Goal: Task Accomplishment & Management: Manage account settings

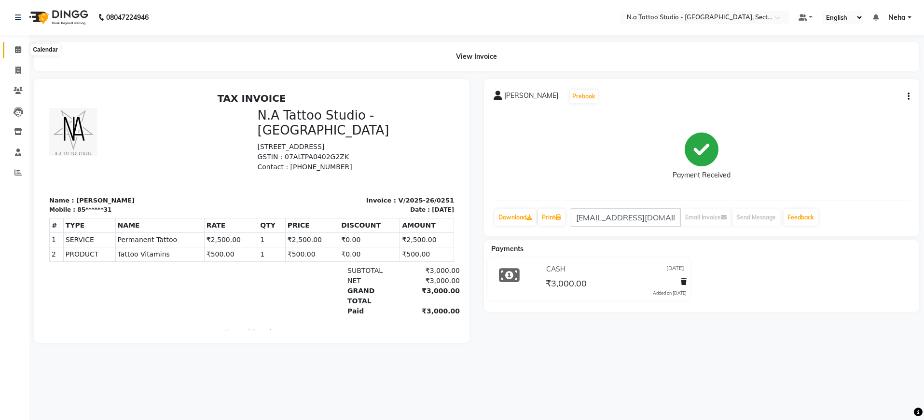
click at [17, 49] on icon at bounding box center [18, 49] width 6 height 7
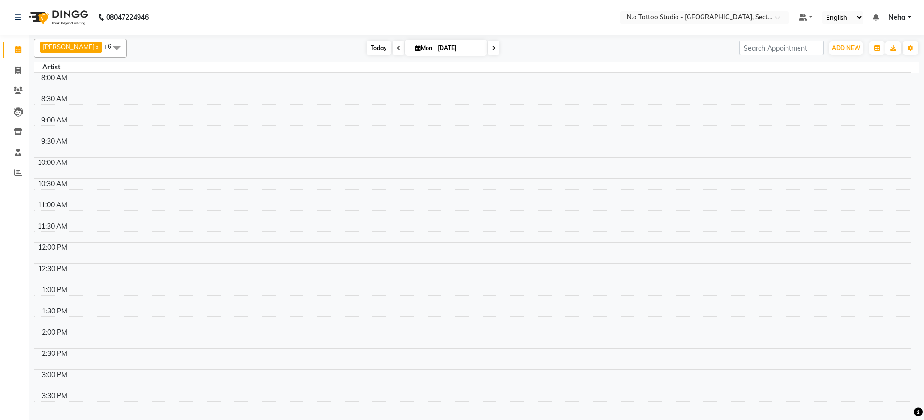
click at [374, 48] on span "Today" at bounding box center [379, 48] width 24 height 15
click at [754, 18] on input "text" at bounding box center [695, 19] width 140 height 10
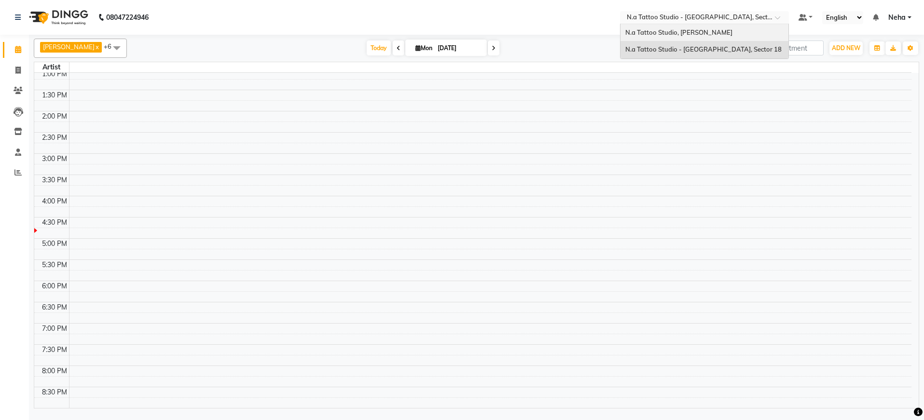
click at [708, 32] on span "N.a Tattoo Studio, [PERSON_NAME]" at bounding box center [678, 32] width 107 height 8
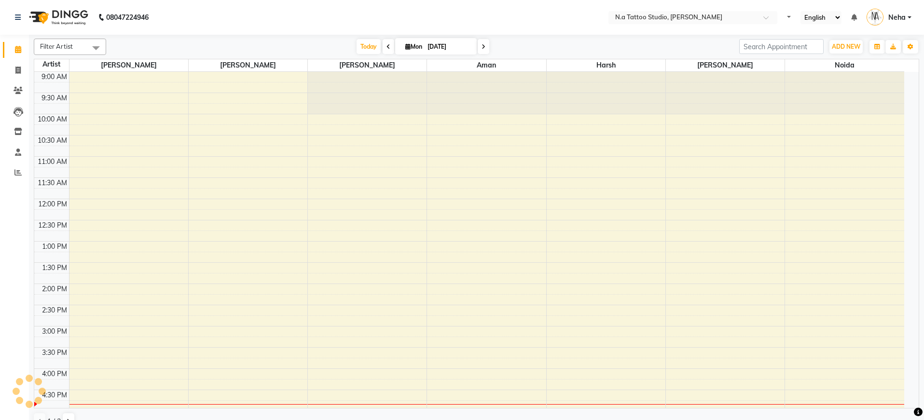
select select "en"
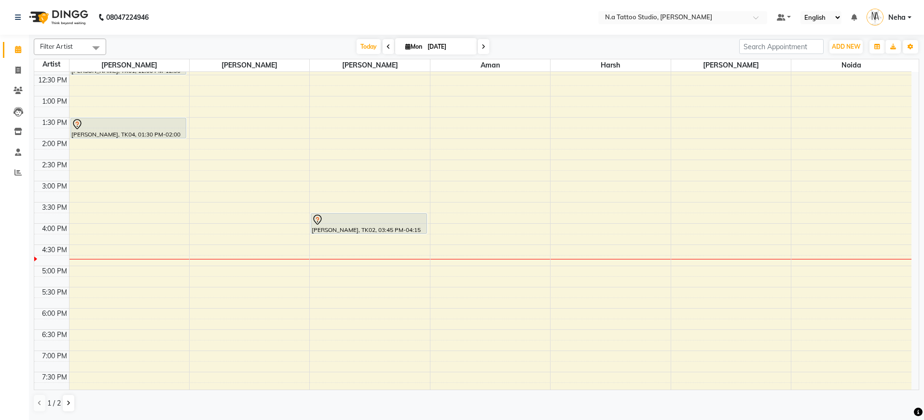
scroll to position [143, 0]
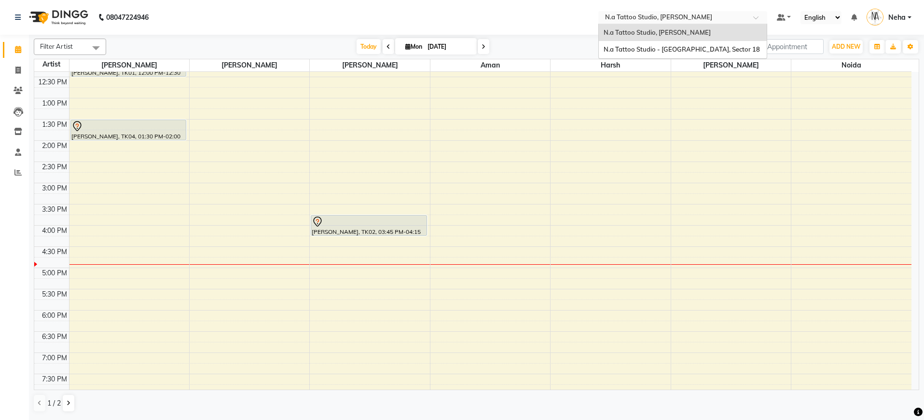
click at [703, 15] on input "text" at bounding box center [673, 19] width 140 height 10
click at [693, 47] on span "N.a Tattoo Studio - [GEOGRAPHIC_DATA], Sector 18" at bounding box center [682, 49] width 156 height 8
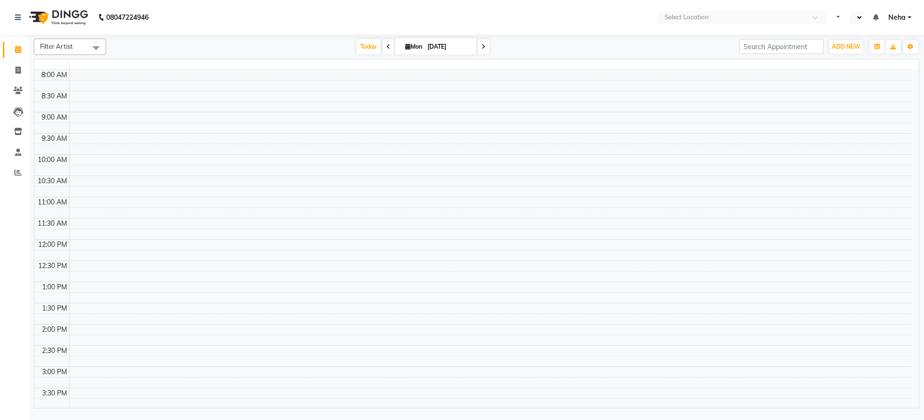
select select "en"
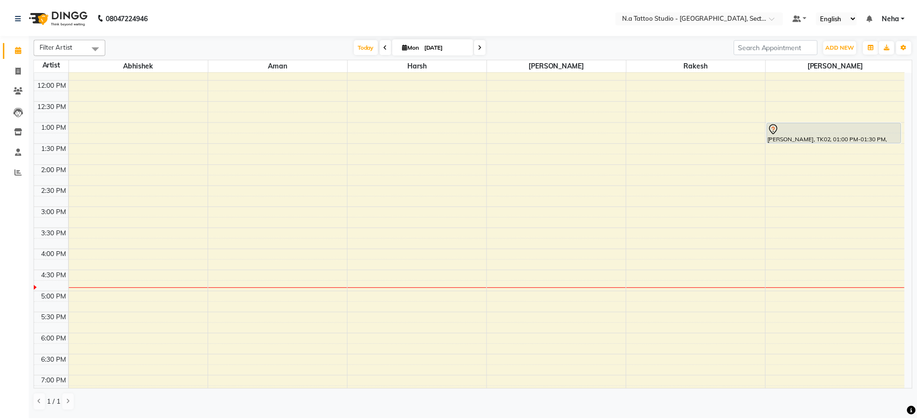
scroll to position [162, 0]
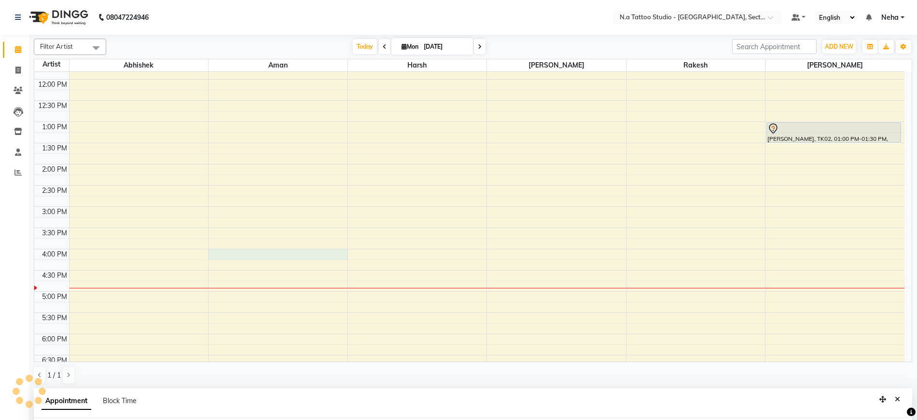
select select "84972"
select select "tentative"
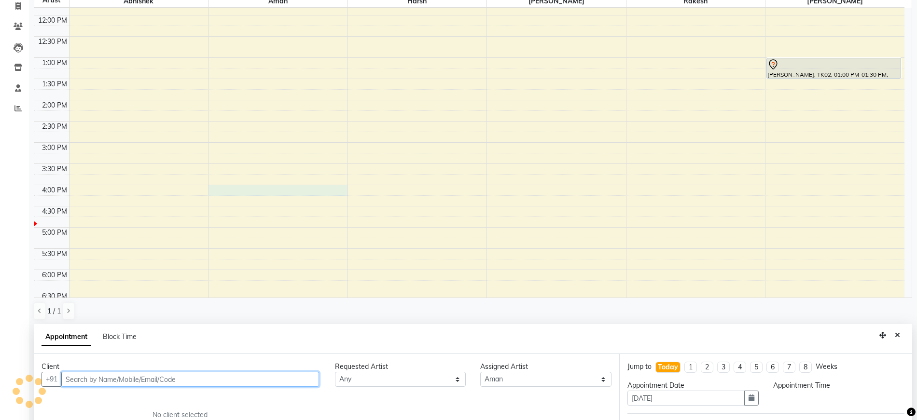
select select "960"
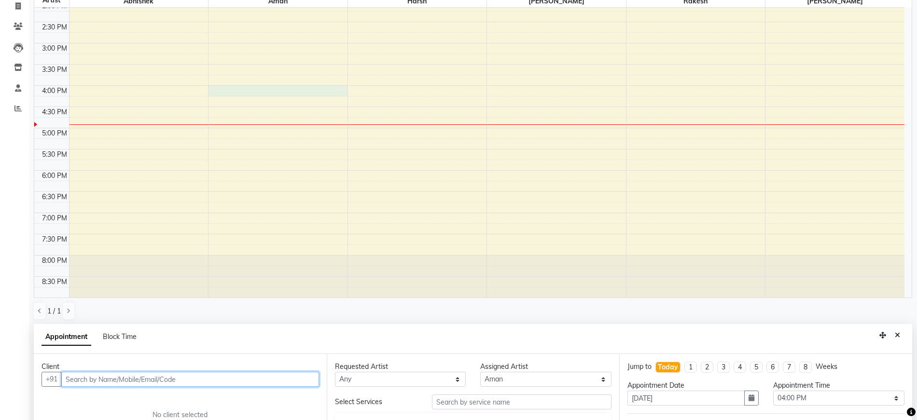
click at [97, 380] on input "text" at bounding box center [190, 379] width 258 height 15
paste input "7417289108"
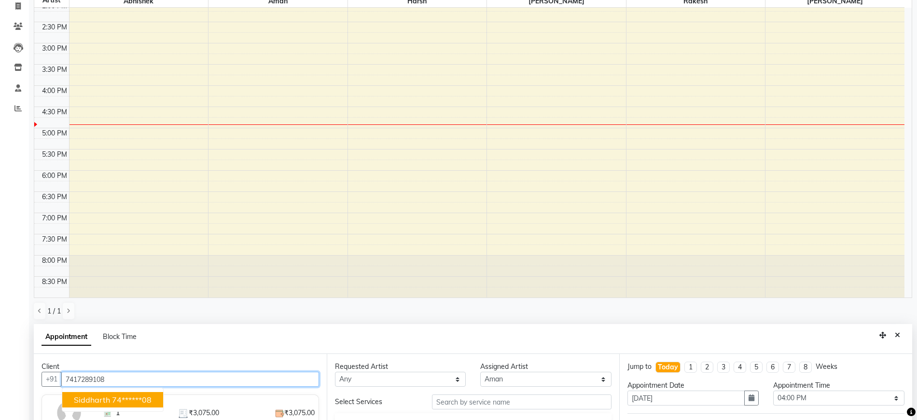
scroll to position [188, 0]
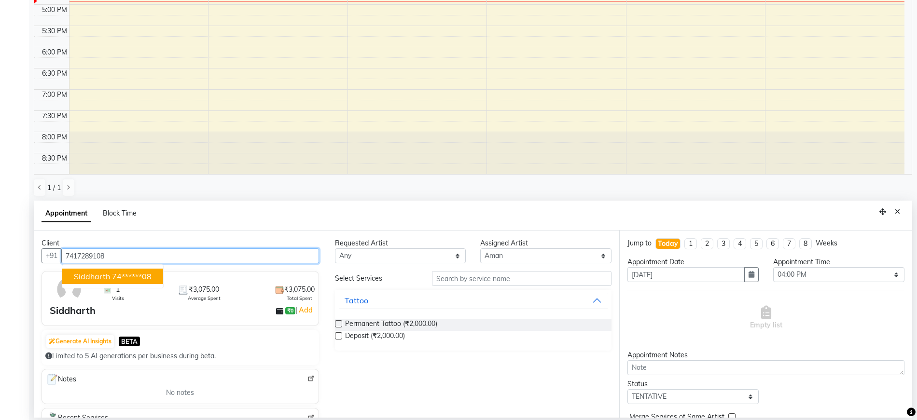
type input "7417289108"
click at [129, 309] on div "Siddharth ₹0 | Add" at bounding box center [182, 311] width 265 height 14
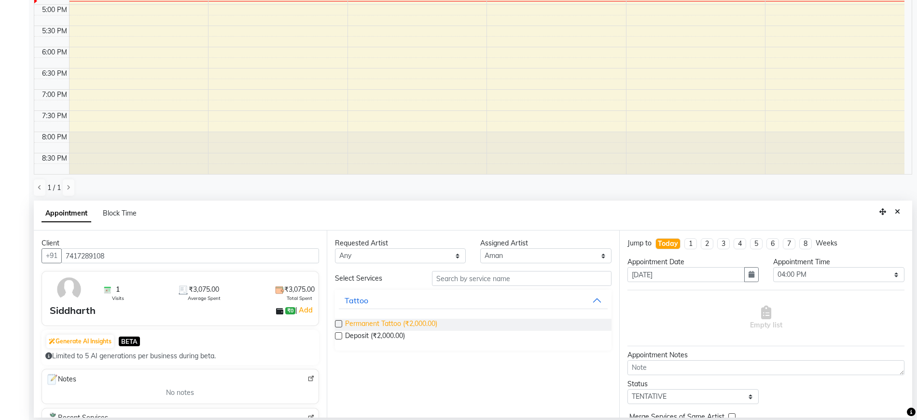
click at [345, 324] on span "Permanent Tattoo (₹2,000.00)" at bounding box center [391, 325] width 92 height 12
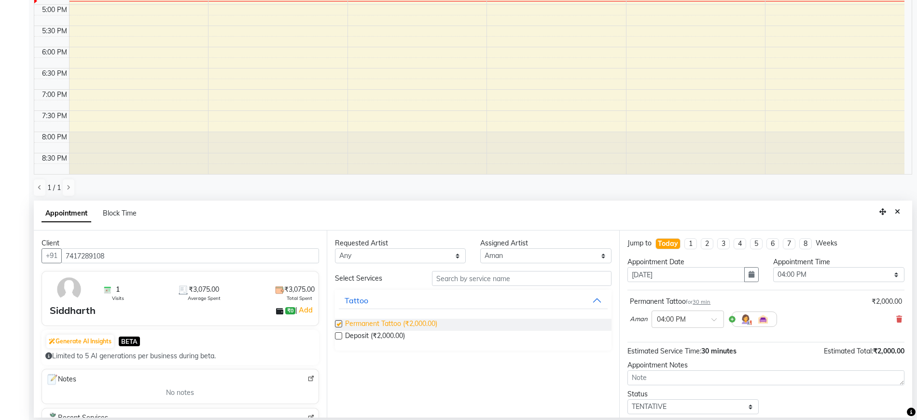
checkbox input "false"
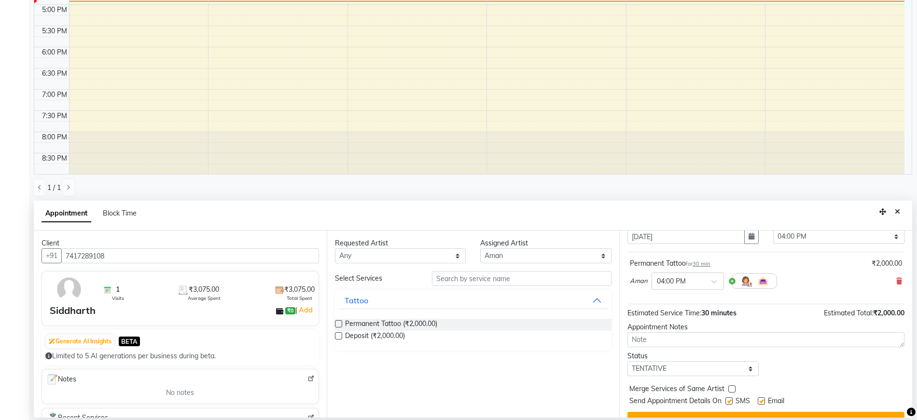
scroll to position [57, 0]
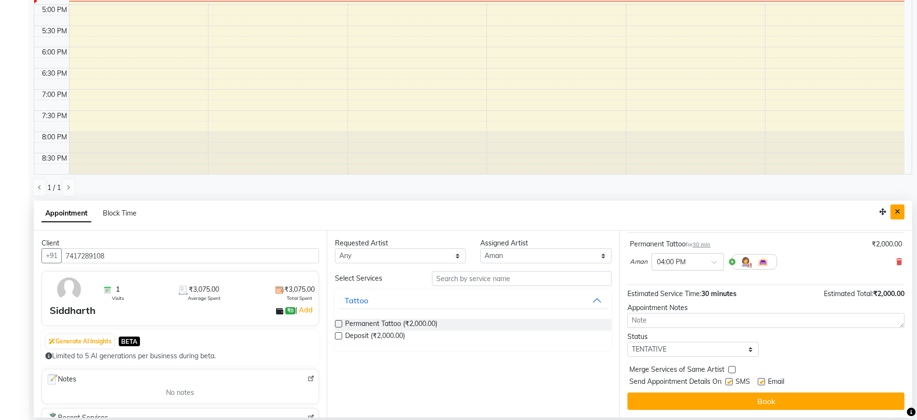
click at [895, 211] on icon "Close" at bounding box center [897, 211] width 5 height 7
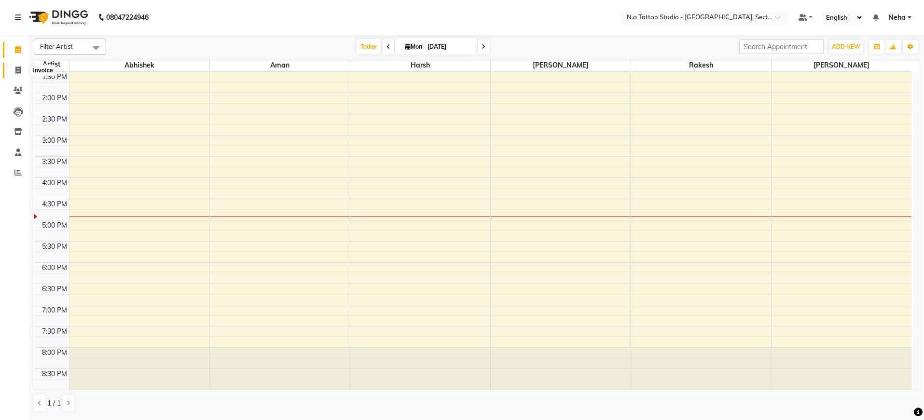
click at [19, 72] on icon at bounding box center [17, 70] width 5 height 7
select select "service"
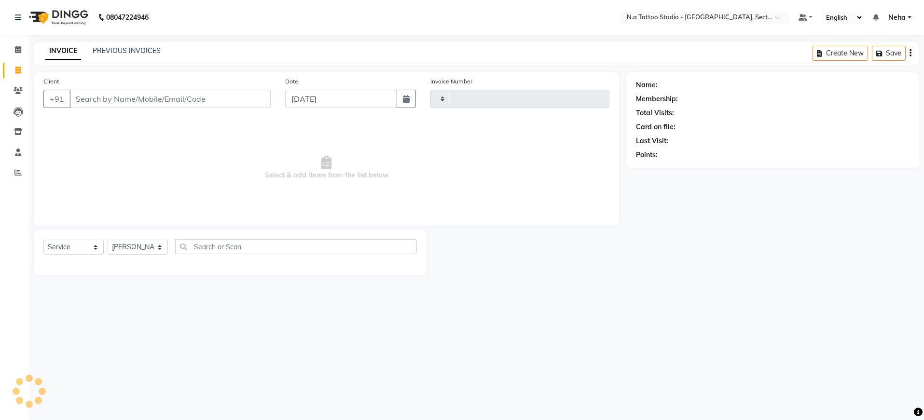
type input "0253"
select select "4592"
click at [88, 97] on input "Client" at bounding box center [169, 99] width 201 height 18
type input "7417289108"
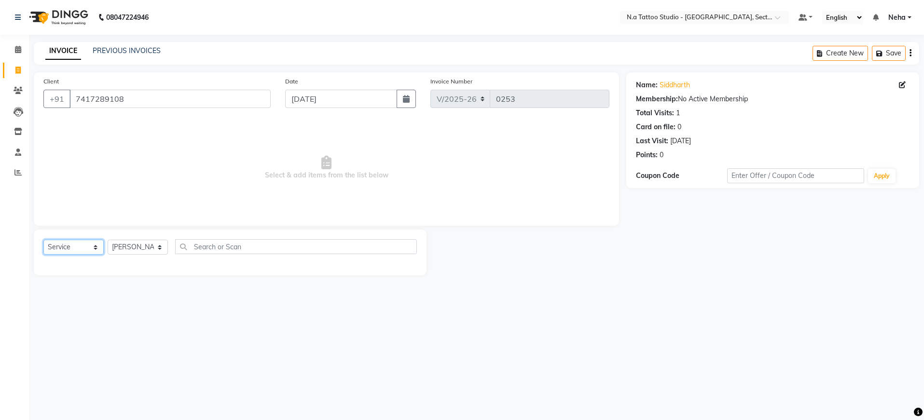
click at [88, 248] on select "Select Service Product Membership Package Voucher Prepaid Gift Card" at bounding box center [73, 247] width 60 height 15
click at [145, 249] on select "Select Artist Abhishek Aman Harsh Kishan Kishan Manish Mayank nikhil Rahul Rake…" at bounding box center [138, 247] width 60 height 15
select select "84972"
click at [194, 264] on div "Permanent Tattoo" at bounding box center [230, 268] width 374 height 12
click at [407, 268] on label at bounding box center [406, 267] width 7 height 7
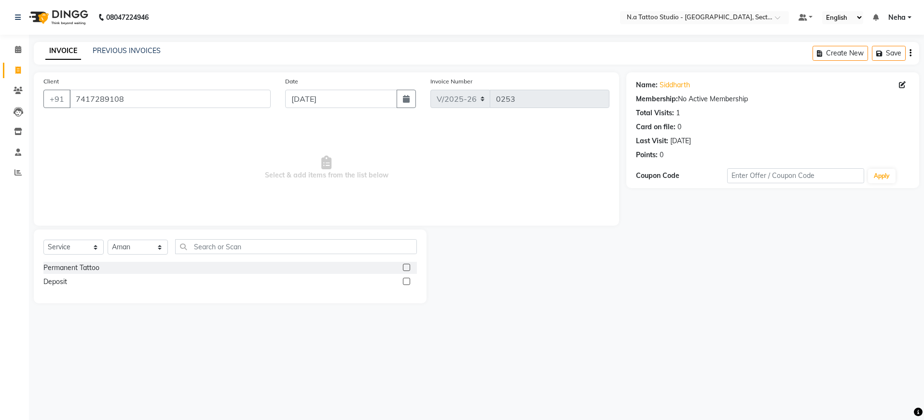
click at [407, 268] on input "checkbox" at bounding box center [406, 268] width 6 height 6
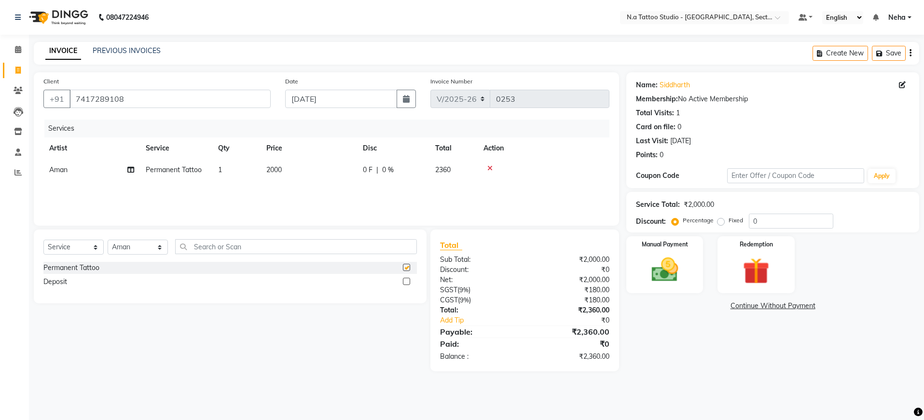
checkbox input "false"
click at [286, 171] on td "2000" at bounding box center [309, 170] width 97 height 22
select select "84972"
drag, startPoint x: 334, startPoint y: 173, endPoint x: 295, endPoint y: 176, distance: 39.2
click at [295, 176] on tr "Abhishek Aman Harsh Kishan Kishan Manish Mayank nikhil Rahul Rakesh Rohan Sachi…" at bounding box center [326, 177] width 566 height 37
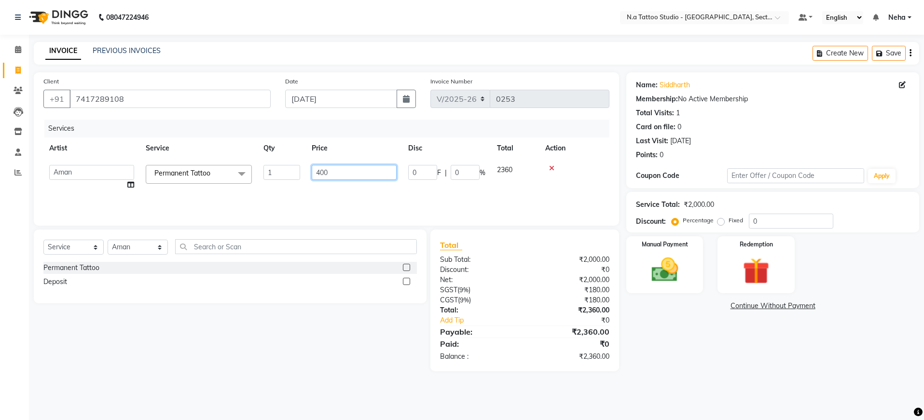
type input "4000"
click at [95, 250] on select "Select Service Product Membership Package Voucher Prepaid Gift Card" at bounding box center [73, 247] width 60 height 15
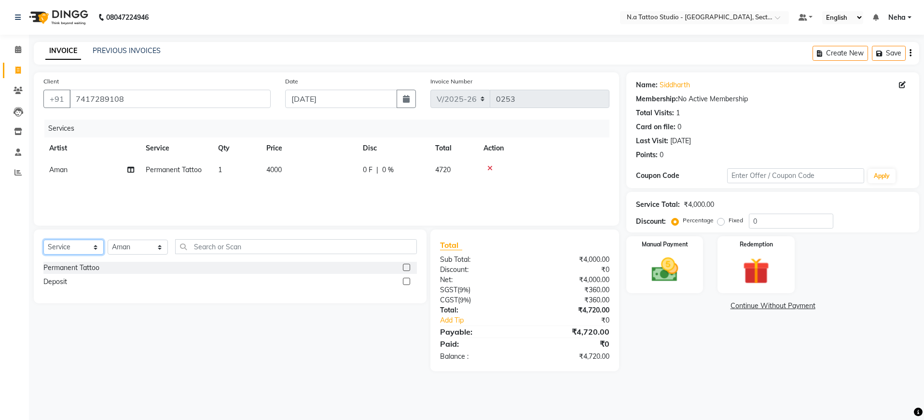
select select "product"
click at [405, 267] on label at bounding box center [406, 267] width 7 height 7
click at [405, 267] on input "checkbox" at bounding box center [406, 268] width 6 height 6
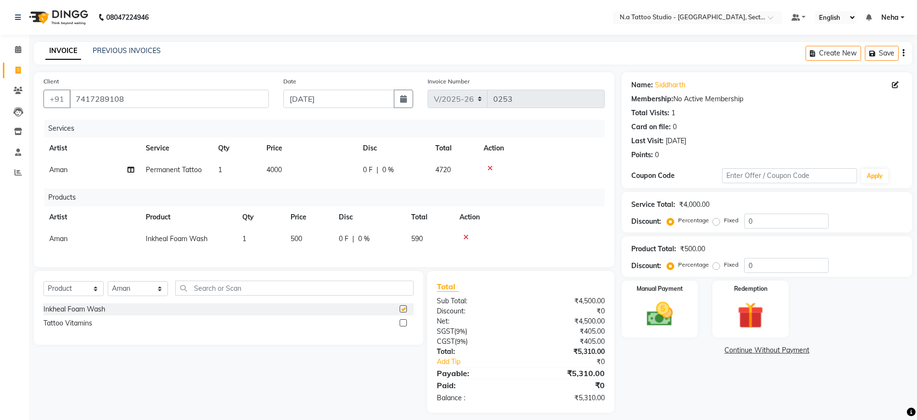
checkbox input "false"
click at [903, 53] on icon "button" at bounding box center [904, 53] width 2 height 0
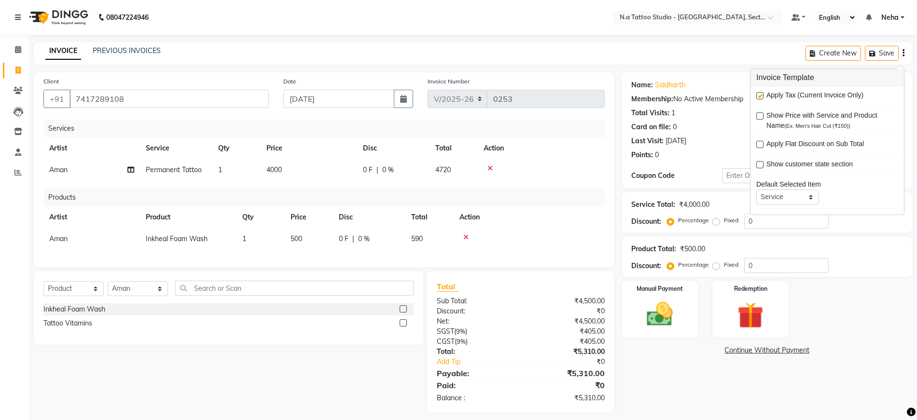
click at [759, 96] on label at bounding box center [759, 95] width 7 height 7
click at [759, 96] on input "checkbox" at bounding box center [759, 96] width 6 height 6
checkbox input "false"
click at [668, 318] on img at bounding box center [664, 315] width 45 height 32
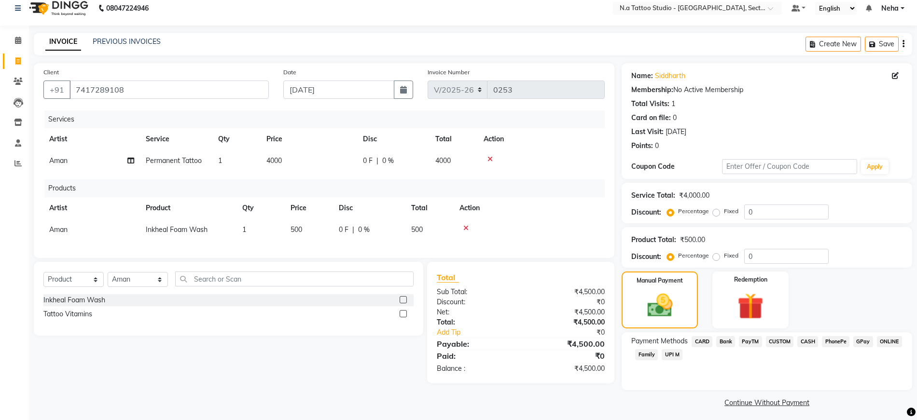
scroll to position [14, 0]
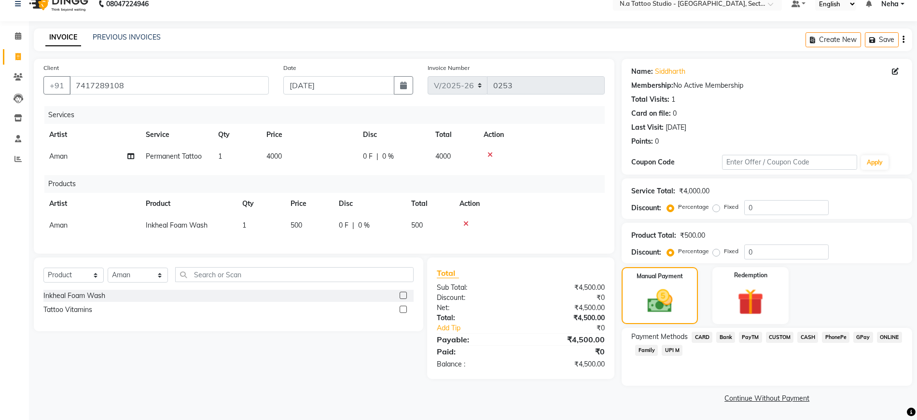
click at [752, 338] on span "PayTM" at bounding box center [750, 337] width 23 height 11
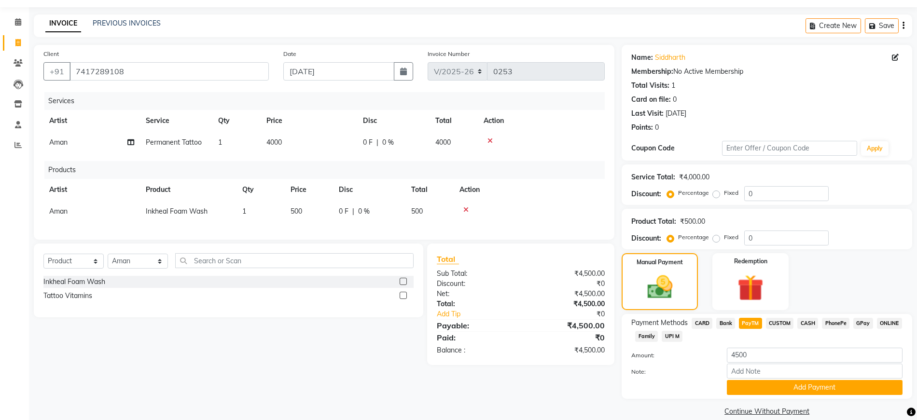
scroll to position [41, 0]
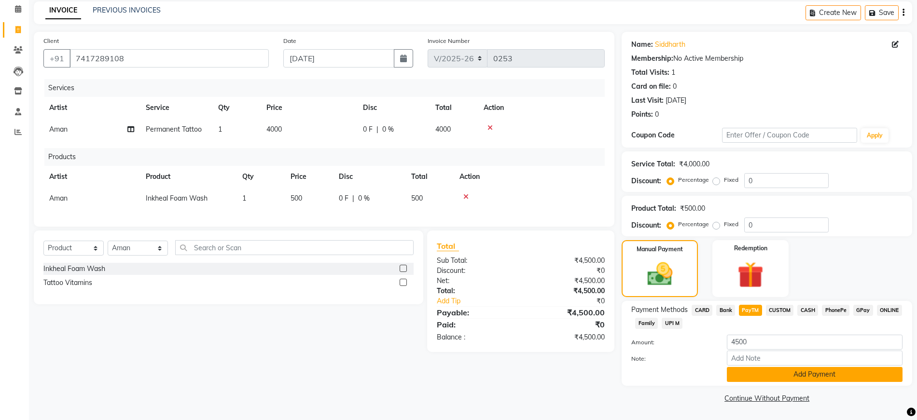
click at [795, 376] on button "Add Payment" at bounding box center [815, 374] width 176 height 15
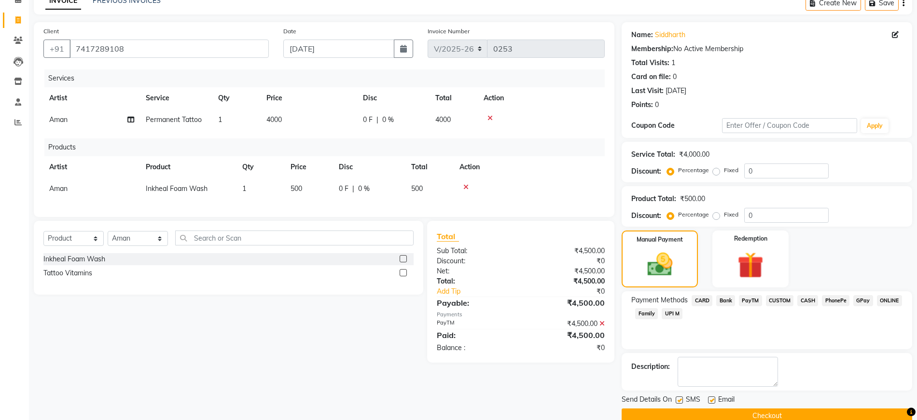
scroll to position [68, 0]
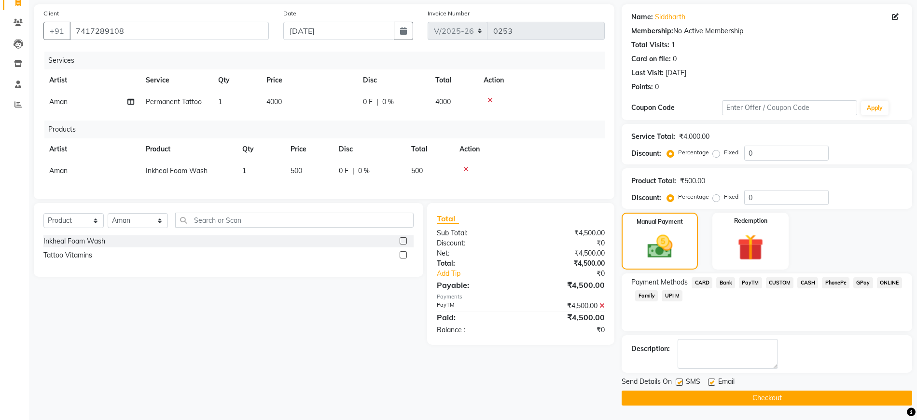
click at [701, 400] on button "Checkout" at bounding box center [767, 398] width 291 height 15
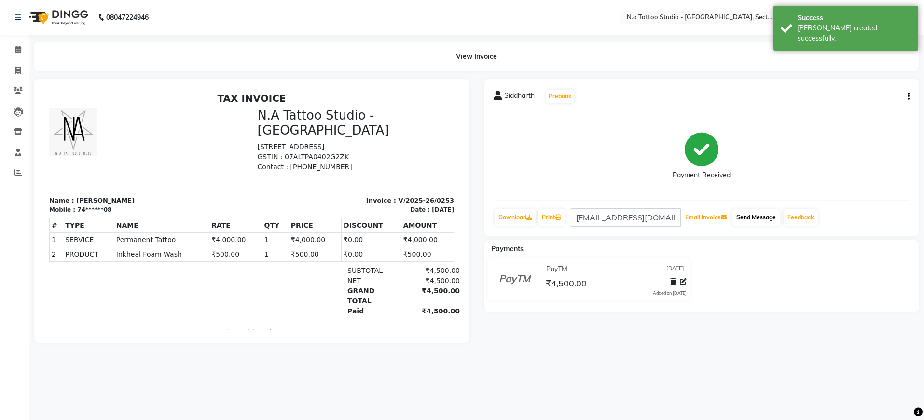
drag, startPoint x: 707, startPoint y: 216, endPoint x: 736, endPoint y: 214, distance: 30.0
click at [712, 216] on button "Email Invoice" at bounding box center [705, 217] width 49 height 16
click at [740, 214] on button "Send Message" at bounding box center [756, 217] width 47 height 16
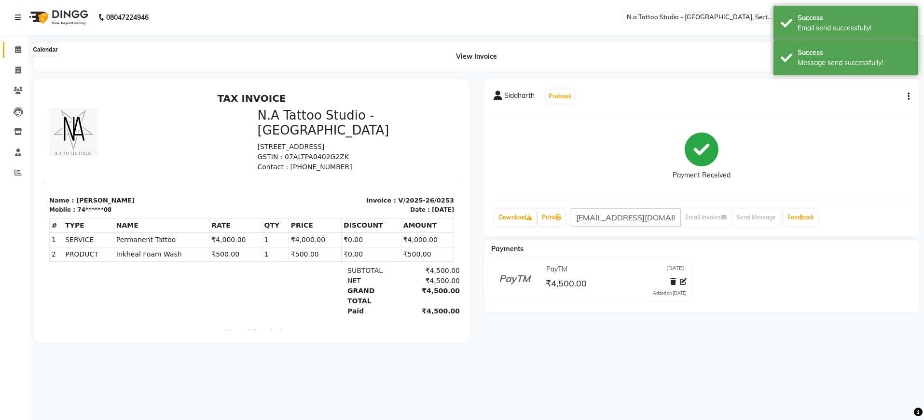
click at [18, 49] on icon at bounding box center [18, 49] width 6 height 7
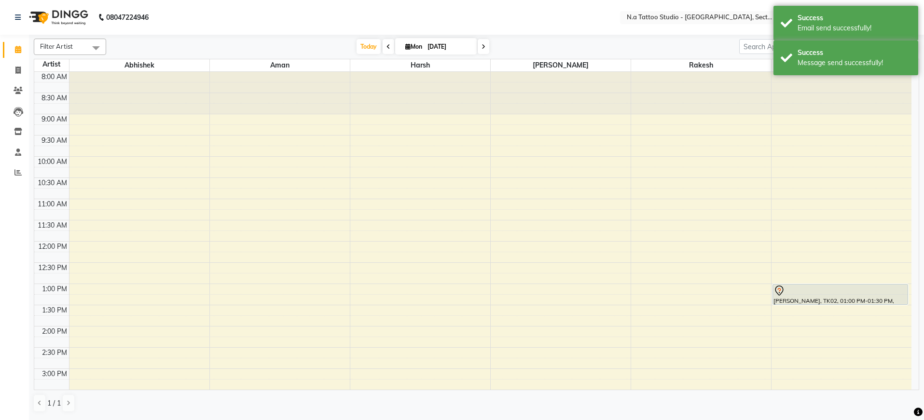
click at [645, 32] on nav "08047224946 Select Location × N.a Tattoo Studio - Noida, Sector 18 Default Pane…" at bounding box center [462, 17] width 924 height 35
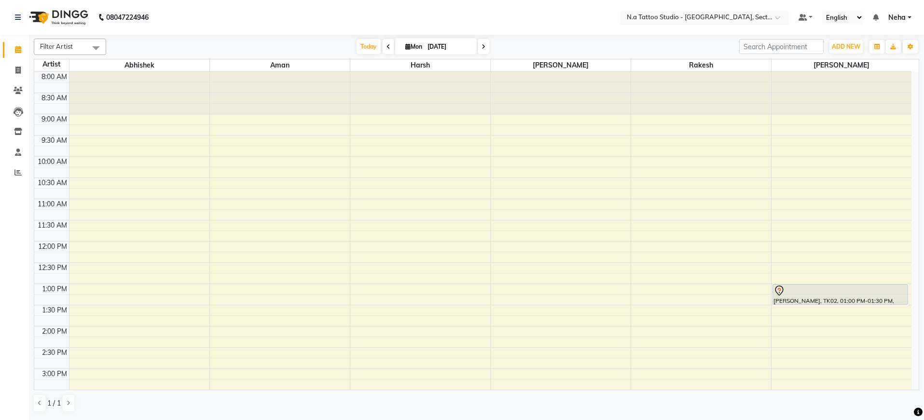
click at [728, 17] on input "text" at bounding box center [695, 19] width 140 height 10
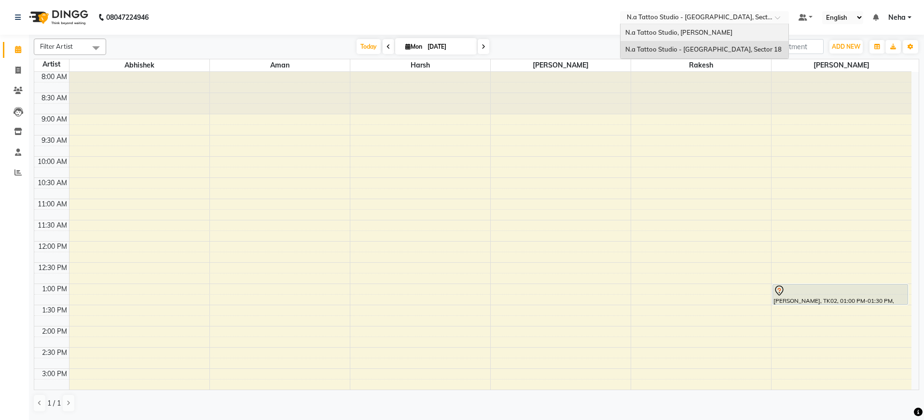
click at [696, 32] on span "N.a Tattoo Studio, [PERSON_NAME]" at bounding box center [678, 32] width 107 height 8
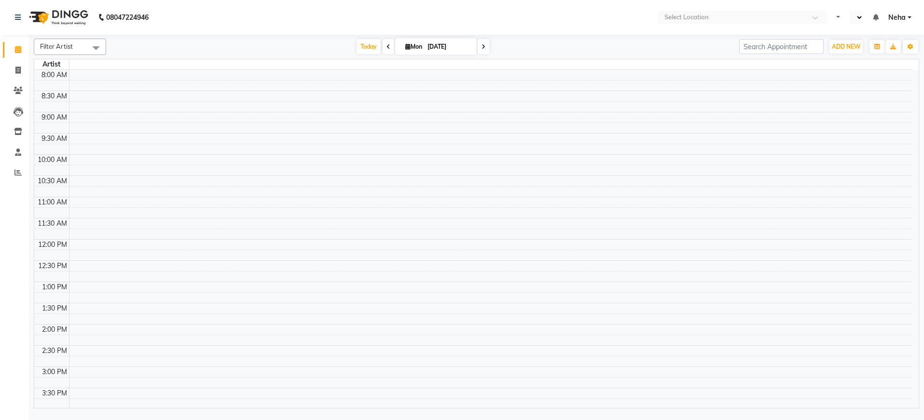
select select "en"
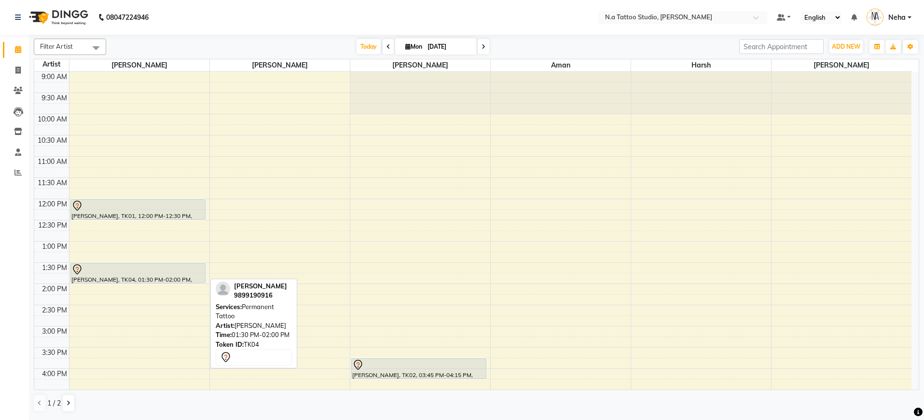
click at [151, 278] on div "[PERSON_NAME], TK04, 01:30 PM-02:00 PM, Permanent Tattoo" at bounding box center [138, 274] width 135 height 20
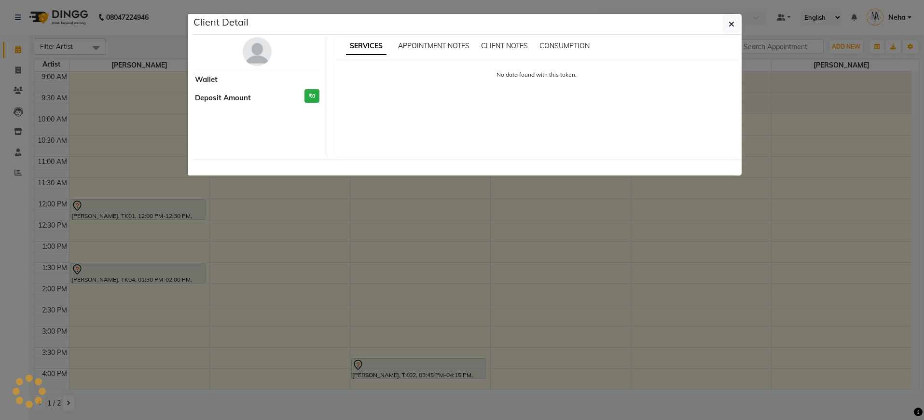
select select "7"
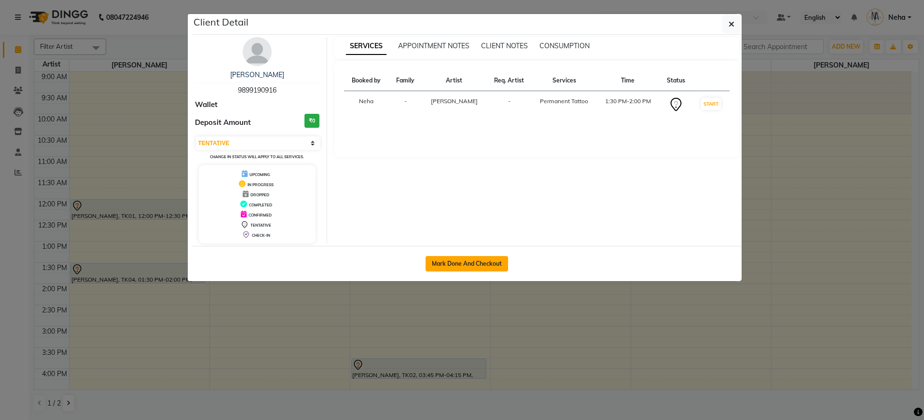
click at [449, 266] on button "Mark Done And Checkout" at bounding box center [467, 263] width 83 height 15
select select "service"
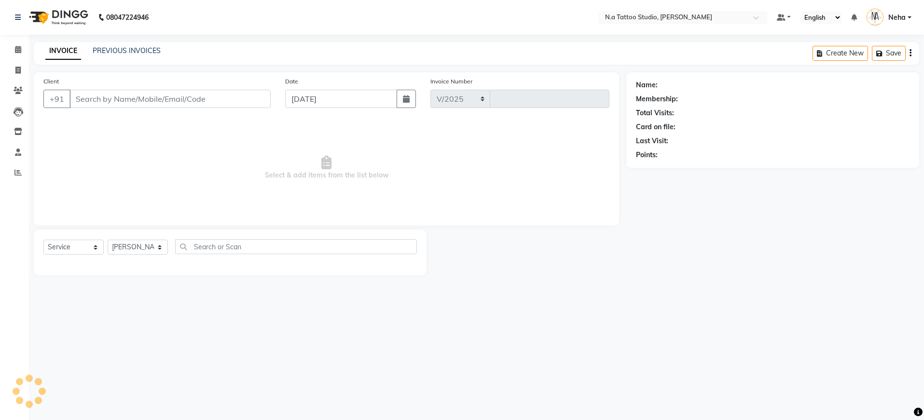
select select "4590"
type input "0603"
type input "98******16"
select select "26601"
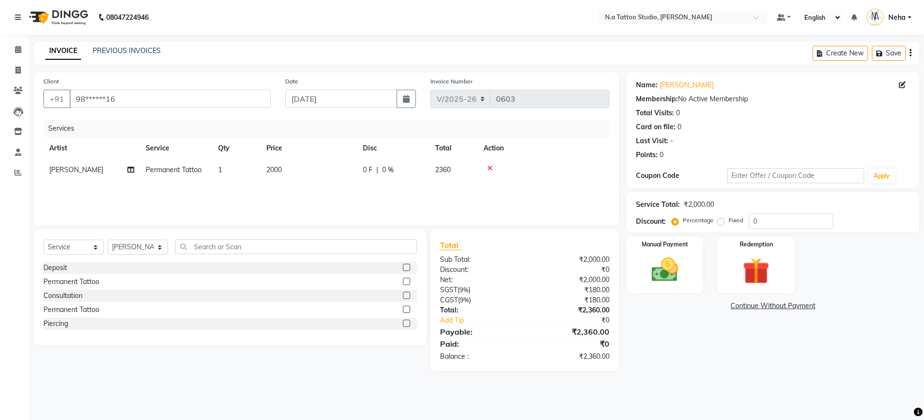
click at [292, 168] on td "2000" at bounding box center [309, 170] width 97 height 22
drag, startPoint x: 335, startPoint y: 174, endPoint x: 310, endPoint y: 175, distance: 25.6
click at [310, 175] on td "2000" at bounding box center [354, 177] width 97 height 37
type input "11000"
click at [410, 280] on label at bounding box center [406, 281] width 7 height 7
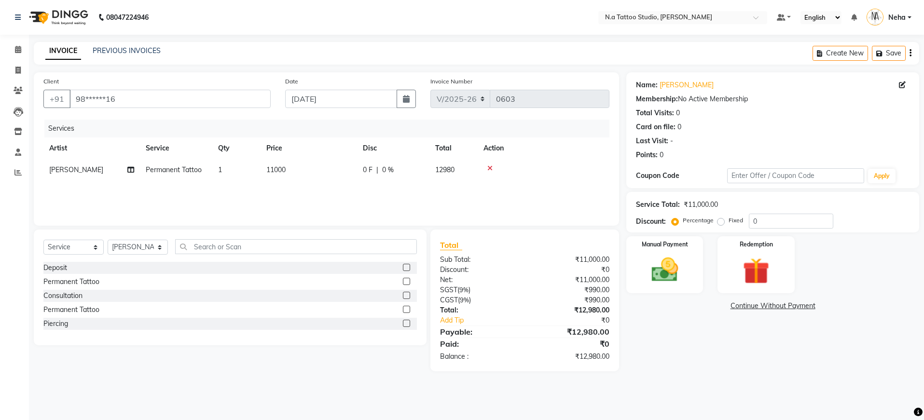
click at [409, 280] on input "checkbox" at bounding box center [406, 282] width 6 height 6
checkbox input "false"
click at [493, 191] on div at bounding box center [544, 190] width 120 height 7
click at [491, 191] on icon at bounding box center [489, 190] width 5 height 7
click at [910, 53] on icon "button" at bounding box center [911, 53] width 2 height 0
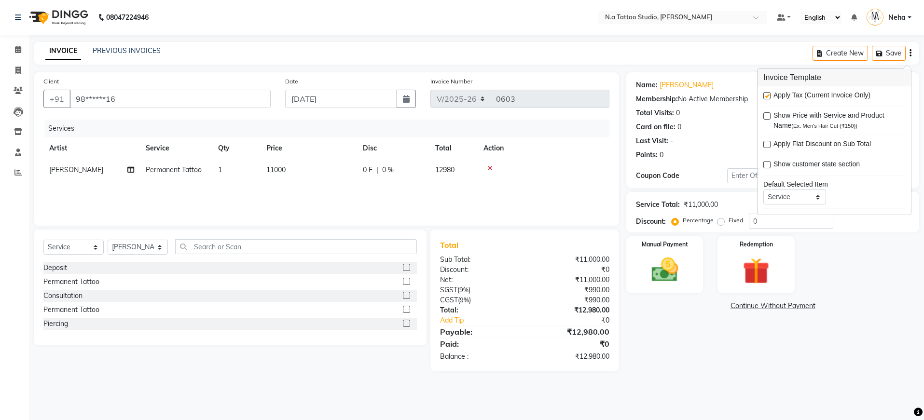
click at [767, 97] on label at bounding box center [767, 95] width 7 height 7
click at [767, 97] on input "checkbox" at bounding box center [767, 96] width 6 height 6
checkbox input "false"
click at [667, 273] on img at bounding box center [664, 270] width 45 height 32
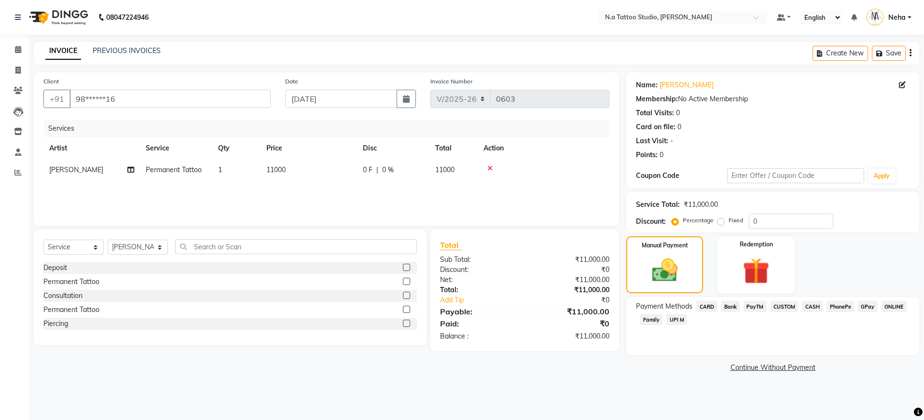
click at [812, 308] on span "CASH" at bounding box center [812, 306] width 21 height 11
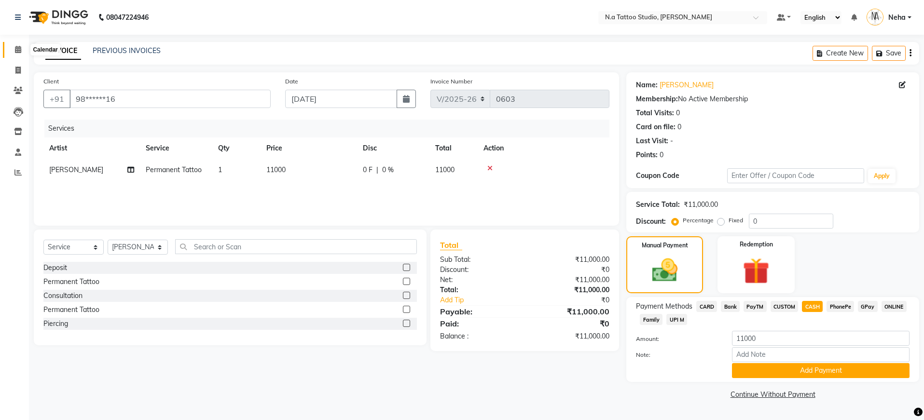
click at [13, 48] on span at bounding box center [18, 49] width 17 height 11
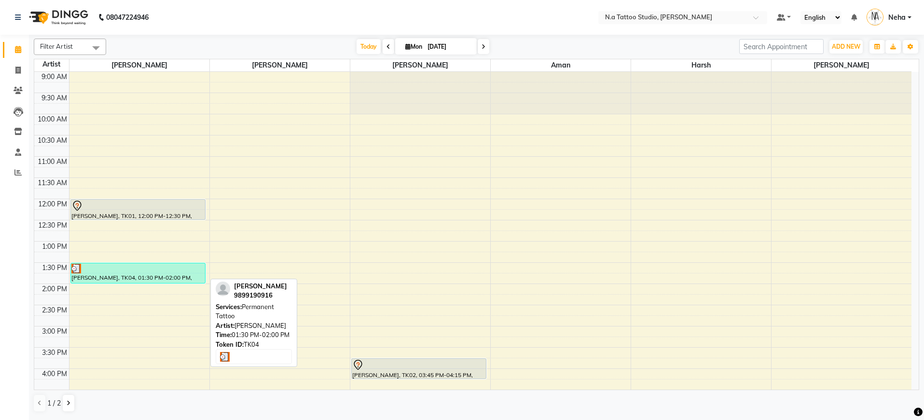
click at [178, 278] on div "[PERSON_NAME], TK04, 01:30 PM-02:00 PM, Permanent Tattoo" at bounding box center [138, 274] width 135 height 20
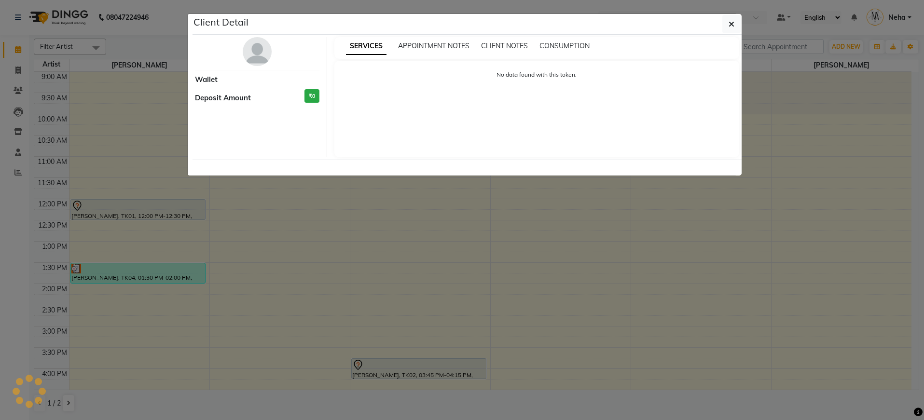
select select "3"
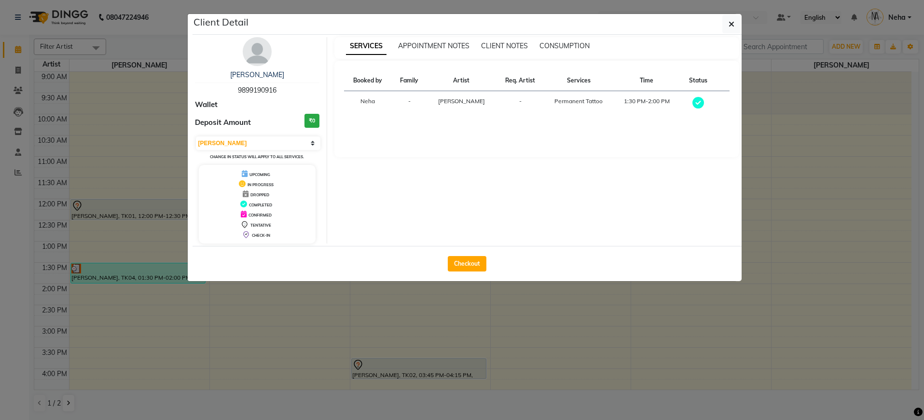
click at [5, 254] on ngb-modal-window "Client Detail [PERSON_NAME] 9899190916 Wallet Deposit Amount ₹0 Select MARK DON…" at bounding box center [462, 210] width 924 height 420
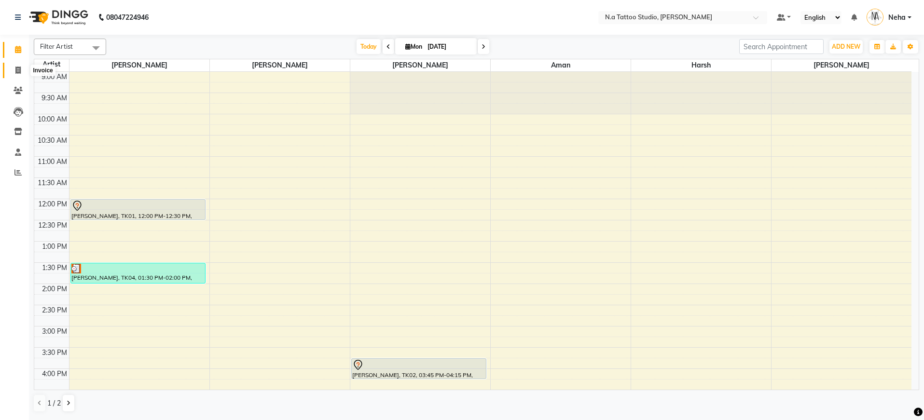
click at [17, 70] on icon at bounding box center [17, 70] width 5 height 7
select select "service"
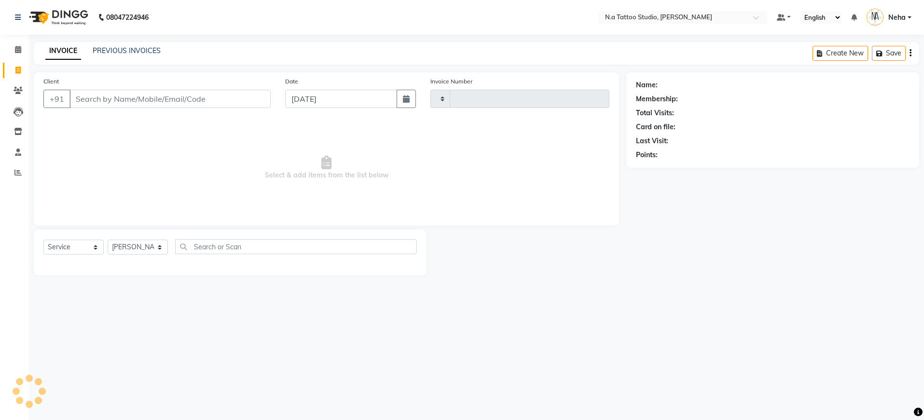
type input "0603"
select select "4590"
click at [18, 50] on icon at bounding box center [18, 49] width 6 height 7
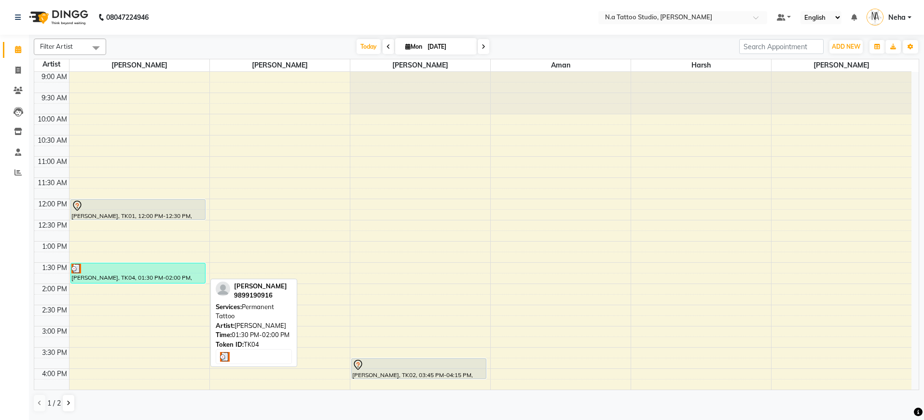
click at [181, 275] on div "[PERSON_NAME], TK04, 01:30 PM-02:00 PM, Permanent Tattoo" at bounding box center [138, 274] width 135 height 20
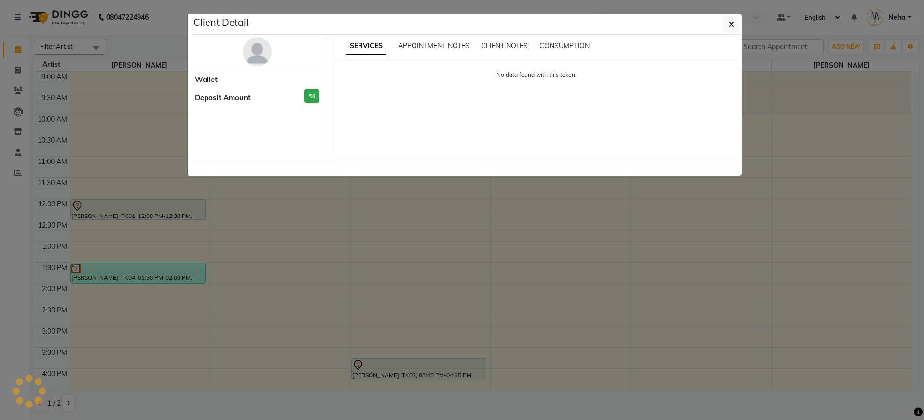
select select "3"
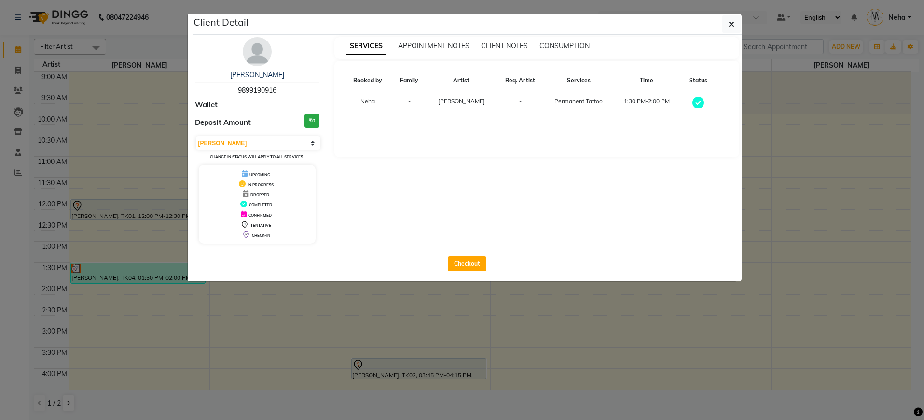
drag, startPoint x: 276, startPoint y: 87, endPoint x: 233, endPoint y: 93, distance: 43.3
click at [233, 93] on div "[PERSON_NAME] 9899190916" at bounding box center [257, 83] width 125 height 26
copy span "9899190916"
click at [32, 100] on ngb-modal-window "Client Detail [PERSON_NAME] 9899190916 Wallet Deposit Amount ₹0 Select MARK DON…" at bounding box center [462, 210] width 924 height 420
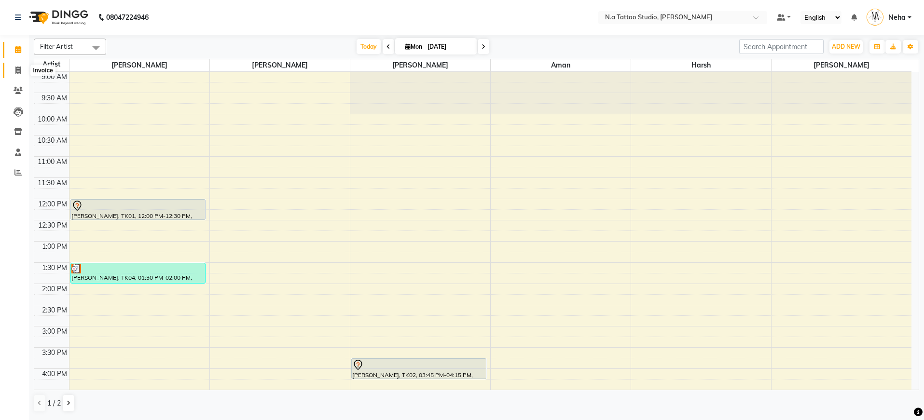
click at [20, 72] on icon at bounding box center [17, 70] width 5 height 7
select select "service"
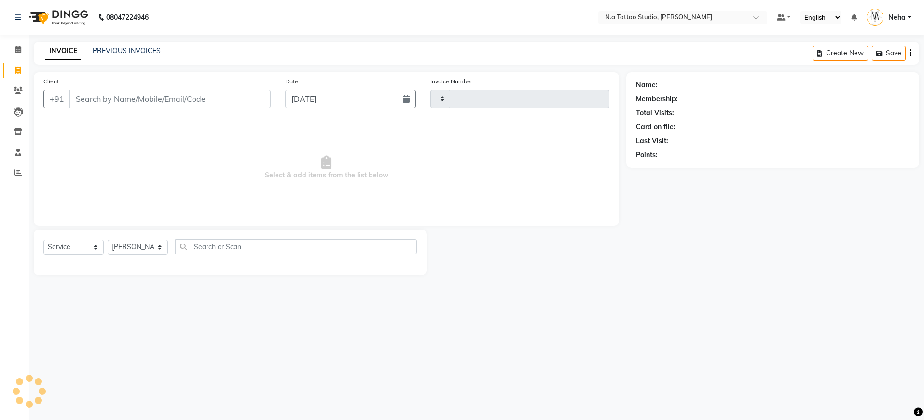
type input "0603"
select select "4590"
click at [93, 99] on input "Client" at bounding box center [169, 99] width 201 height 18
type input "9899190916"
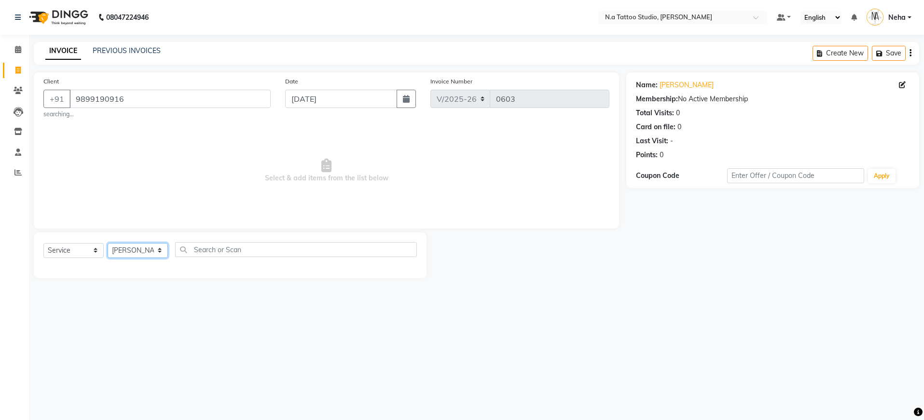
click at [155, 250] on select "[PERSON_NAME] [PERSON_NAME] [PERSON_NAME] [PERSON_NAME] Manager [PERSON_NAME] […" at bounding box center [138, 250] width 60 height 15
select select "74199"
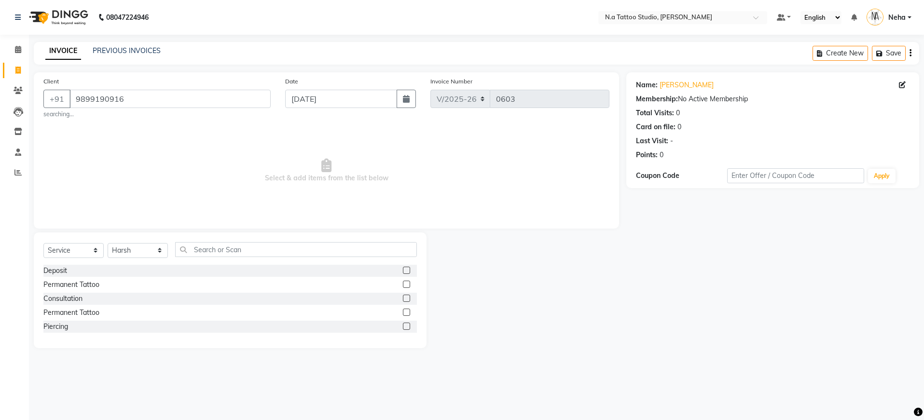
click at [405, 284] on label at bounding box center [406, 284] width 7 height 7
click at [405, 284] on input "checkbox" at bounding box center [406, 285] width 6 height 6
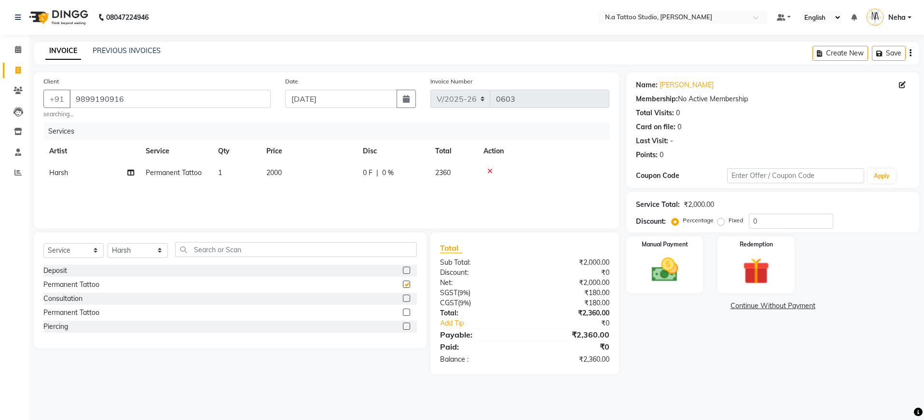
checkbox input "false"
click at [298, 174] on td "2000" at bounding box center [309, 173] width 97 height 22
select select "74199"
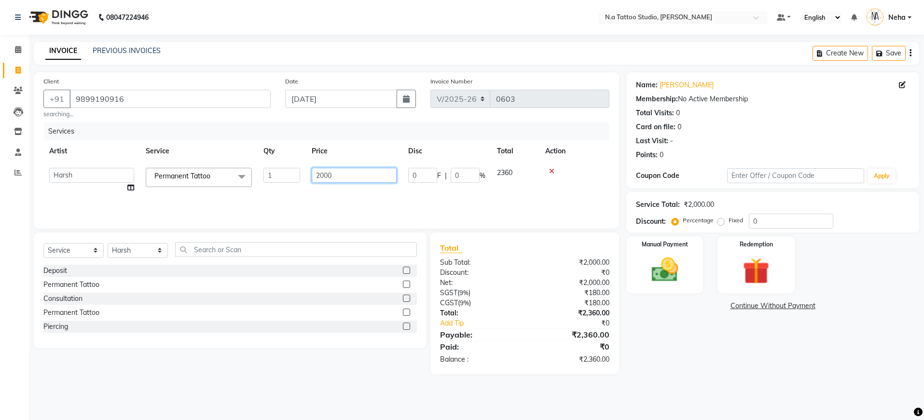
drag, startPoint x: 341, startPoint y: 174, endPoint x: 306, endPoint y: 182, distance: 35.8
click at [306, 182] on td "2000" at bounding box center [354, 180] width 97 height 37
drag, startPoint x: 335, startPoint y: 175, endPoint x: 316, endPoint y: 179, distance: 19.6
click at [316, 179] on input "2000" at bounding box center [354, 175] width 85 height 15
type input "11000"
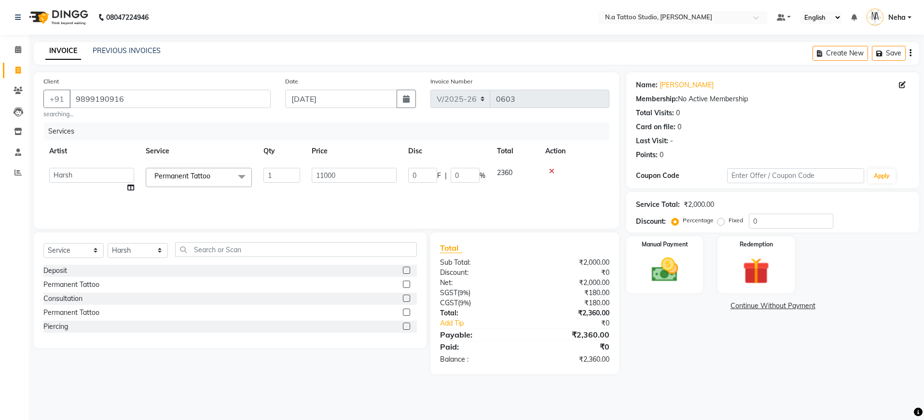
click at [912, 53] on div "Create New Save" at bounding box center [866, 53] width 107 height 23
click at [912, 52] on div "Create New Save" at bounding box center [866, 53] width 107 height 23
click at [405, 286] on label at bounding box center [406, 284] width 7 height 7
click at [405, 286] on input "checkbox" at bounding box center [406, 285] width 6 height 6
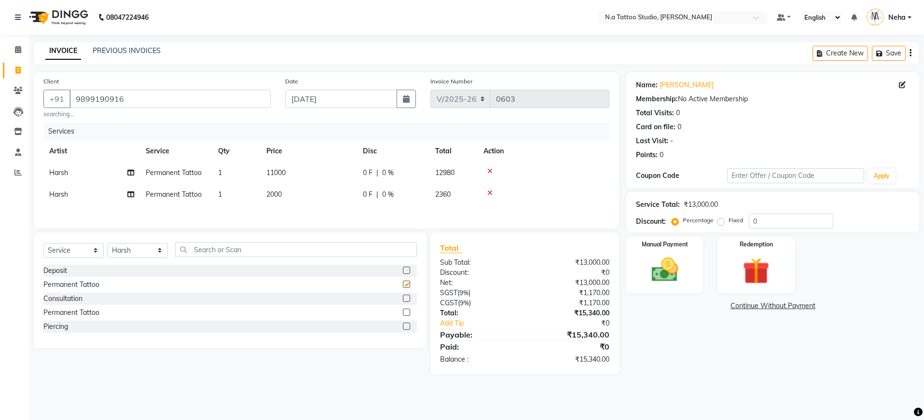
checkbox input "false"
click at [491, 193] on icon at bounding box center [489, 193] width 5 height 7
click at [913, 52] on div "Create New Save" at bounding box center [866, 53] width 107 height 23
click at [912, 52] on div "Create New Save" at bounding box center [866, 53] width 107 height 23
click at [912, 53] on div "Create New Save" at bounding box center [866, 53] width 107 height 23
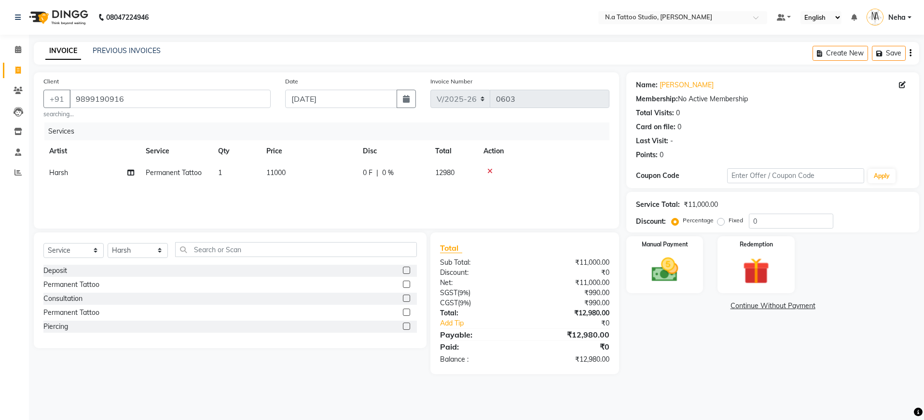
click at [911, 53] on div "Create New Save" at bounding box center [866, 53] width 107 height 23
click at [911, 53] on icon "button" at bounding box center [911, 53] width 2 height 0
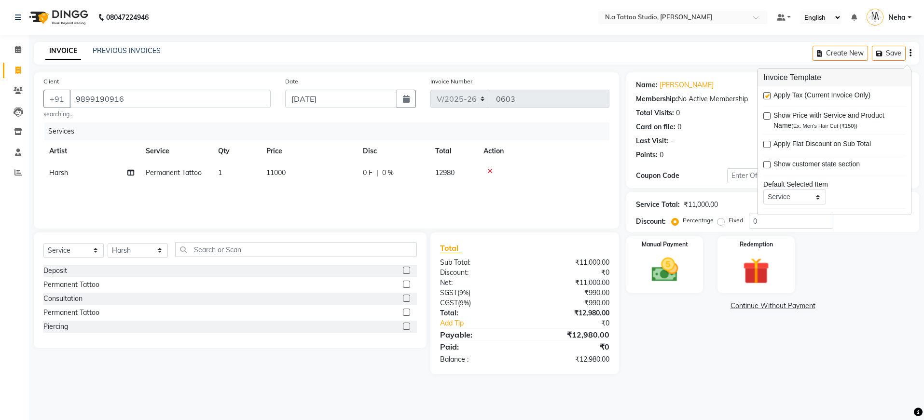
click at [766, 96] on label at bounding box center [767, 95] width 7 height 7
click at [766, 96] on input "checkbox" at bounding box center [767, 96] width 6 height 6
checkbox input "false"
click at [89, 251] on select "Select Service Product Membership Package Voucher Prepaid Gift Card" at bounding box center [73, 250] width 60 height 15
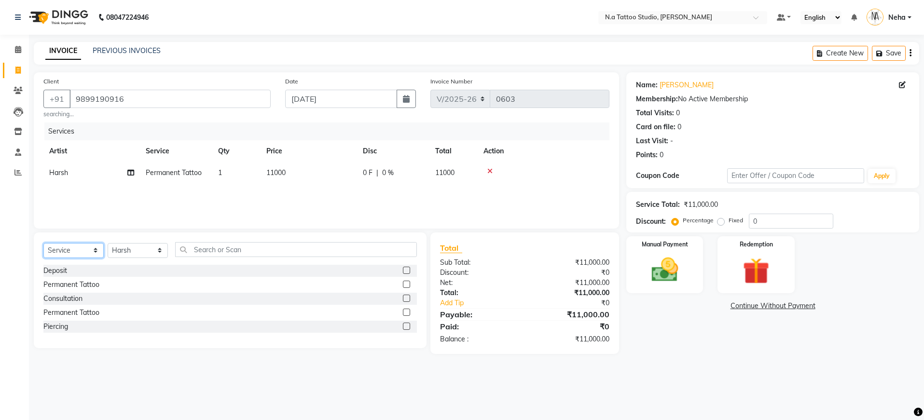
select select "product"
click at [406, 298] on label at bounding box center [406, 298] width 7 height 7
click at [406, 298] on input "checkbox" at bounding box center [406, 299] width 6 height 6
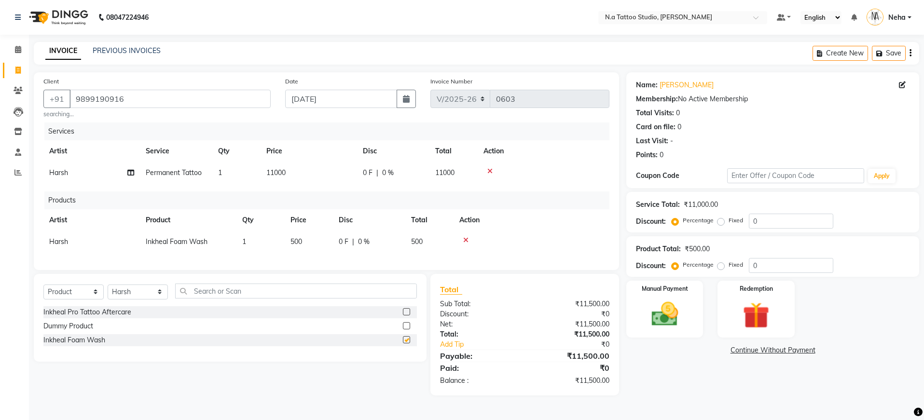
checkbox input "false"
click at [406, 298] on input "text" at bounding box center [296, 291] width 242 height 15
click at [465, 238] on icon at bounding box center [465, 240] width 5 height 7
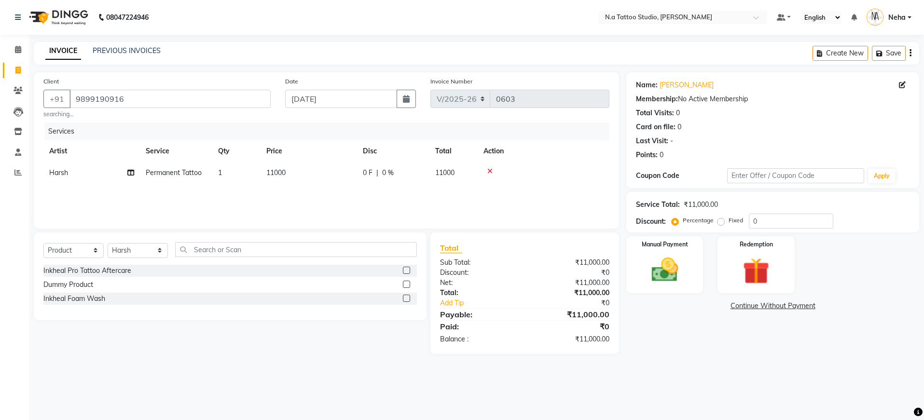
click at [407, 271] on label at bounding box center [406, 270] width 7 height 7
click at [407, 271] on input "checkbox" at bounding box center [406, 271] width 6 height 6
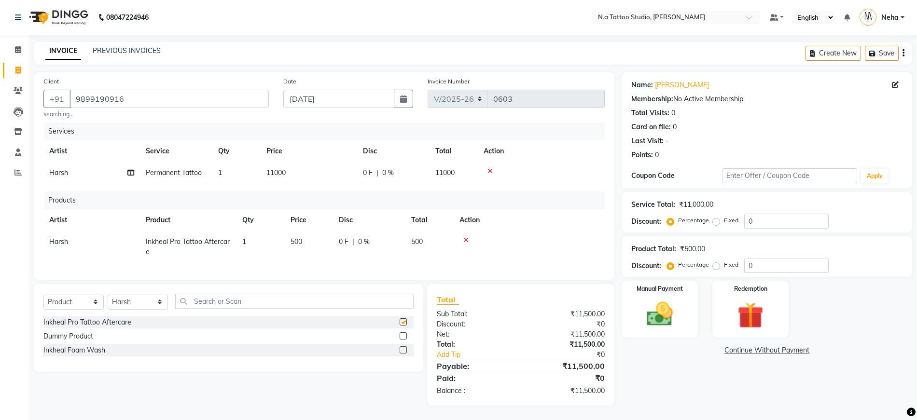
checkbox input "false"
click at [401, 336] on label at bounding box center [403, 336] width 7 height 7
click at [401, 336] on input "checkbox" at bounding box center [403, 336] width 6 height 6
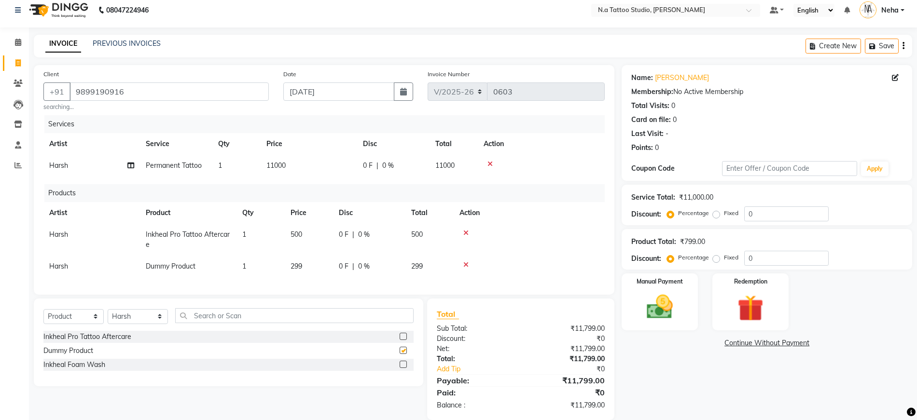
checkbox input "false"
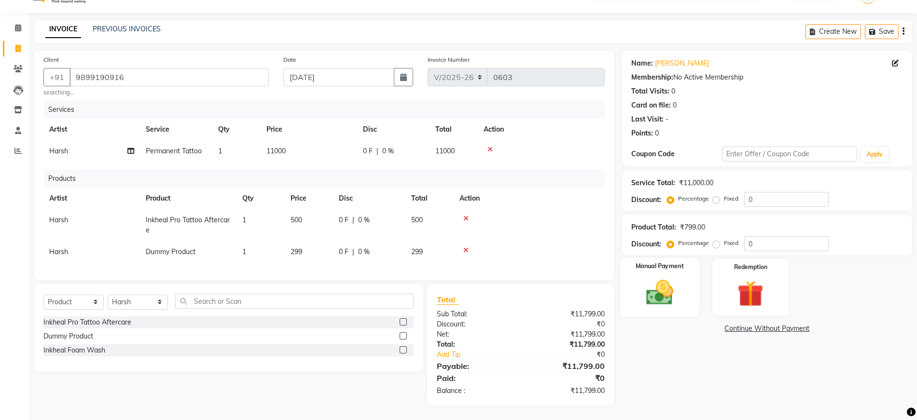
click at [662, 281] on img at bounding box center [660, 292] width 44 height 31
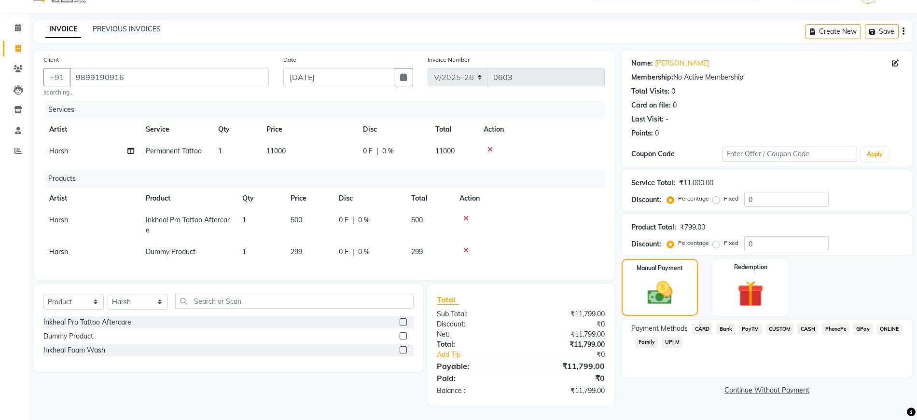
click at [812, 324] on span "CASH" at bounding box center [807, 329] width 21 height 11
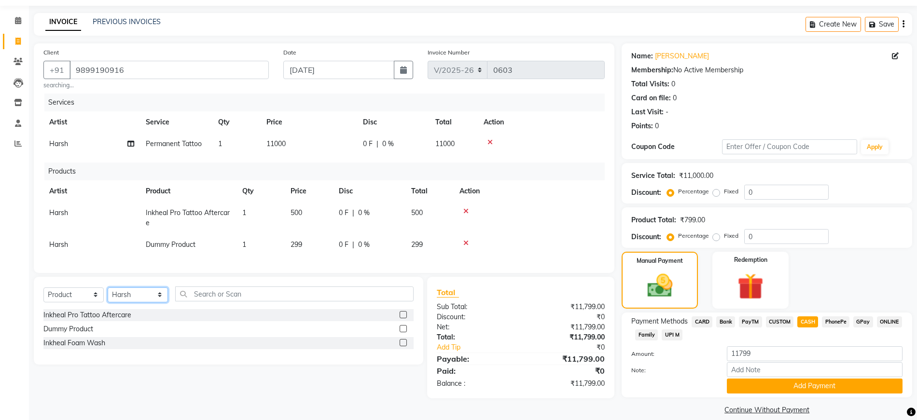
click at [155, 303] on select "[PERSON_NAME] [PERSON_NAME] [PERSON_NAME] [PERSON_NAME] Manager [PERSON_NAME] […" at bounding box center [138, 295] width 60 height 15
select select "26601"
click at [159, 303] on select "[PERSON_NAME] [PERSON_NAME] [PERSON_NAME] [PERSON_NAME] Manager [PERSON_NAME] […" at bounding box center [138, 295] width 60 height 15
click at [806, 323] on span "CASH" at bounding box center [807, 322] width 21 height 11
click at [144, 303] on select "[PERSON_NAME] [PERSON_NAME] [PERSON_NAME] [PERSON_NAME] Manager [PERSON_NAME] […" at bounding box center [138, 295] width 60 height 15
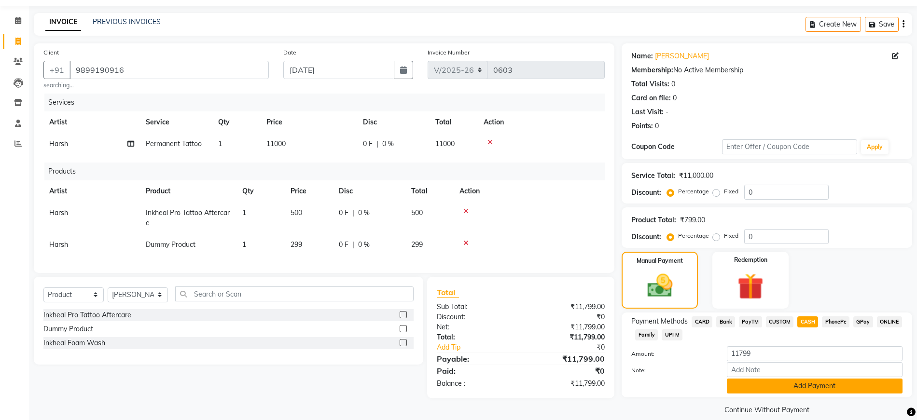
click at [833, 385] on button "Add Payment" at bounding box center [815, 386] width 176 height 15
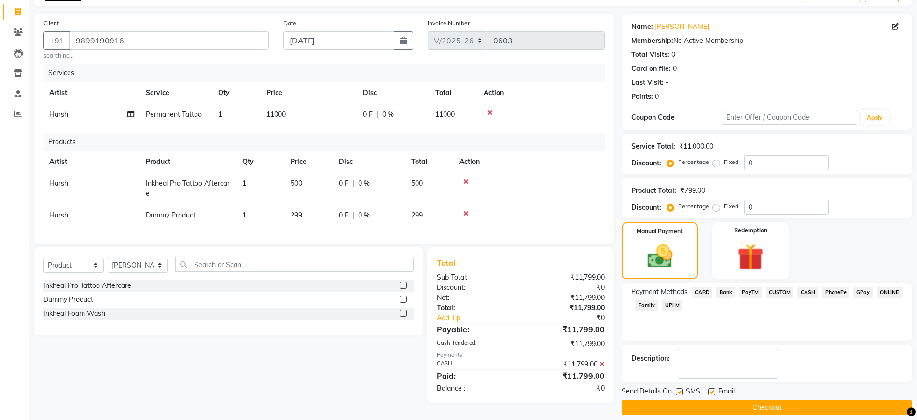
scroll to position [68, 0]
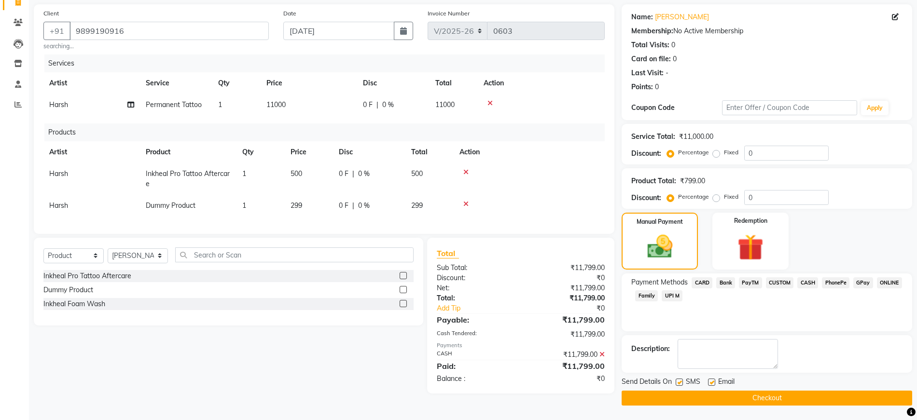
click at [711, 398] on button "Checkout" at bounding box center [767, 398] width 291 height 15
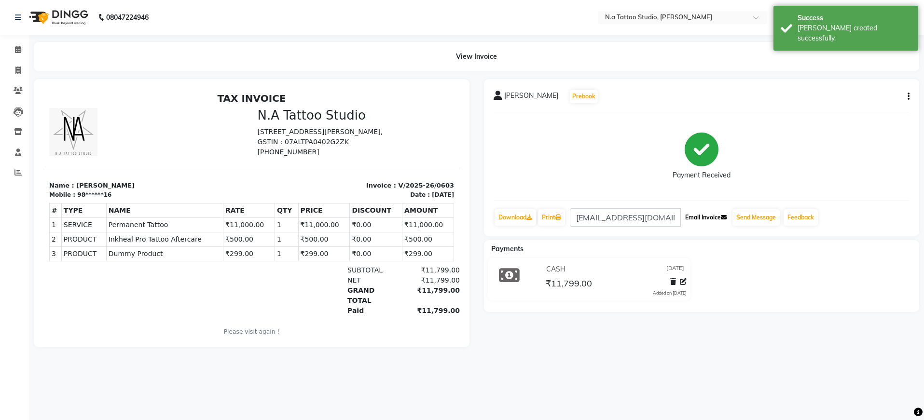
click at [708, 218] on button "Email Invoice" at bounding box center [705, 217] width 49 height 16
click at [754, 218] on button "Send Message" at bounding box center [756, 217] width 47 height 16
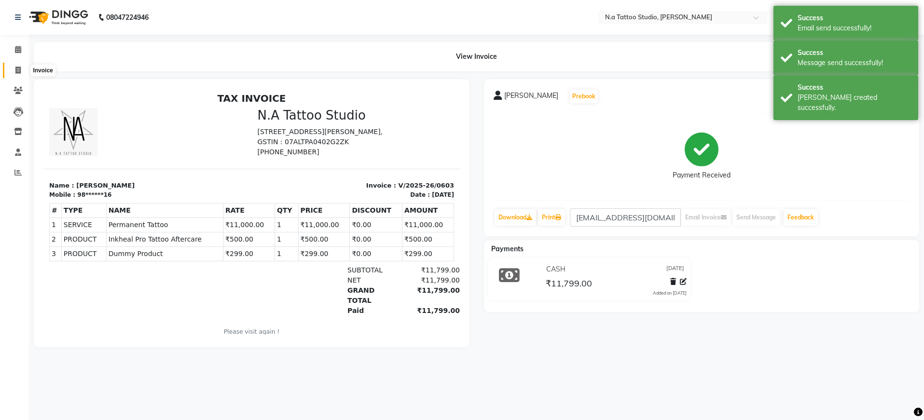
click at [18, 67] on icon at bounding box center [17, 70] width 5 height 7
select select "service"
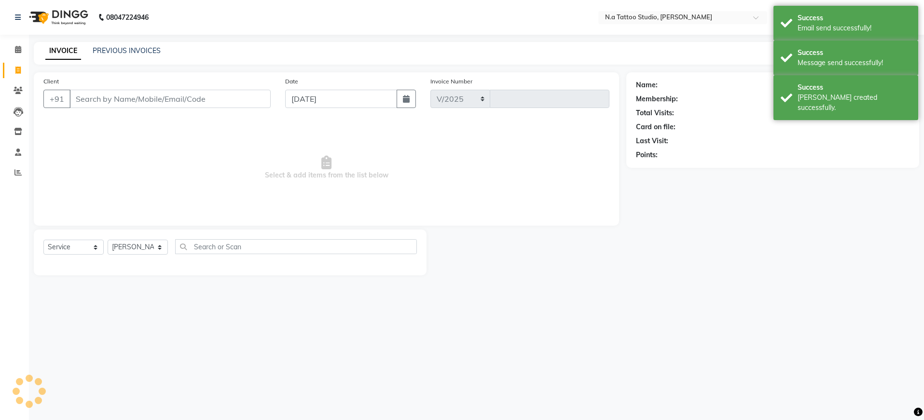
select select "4590"
type input "0604"
click at [20, 52] on icon at bounding box center [18, 49] width 6 height 7
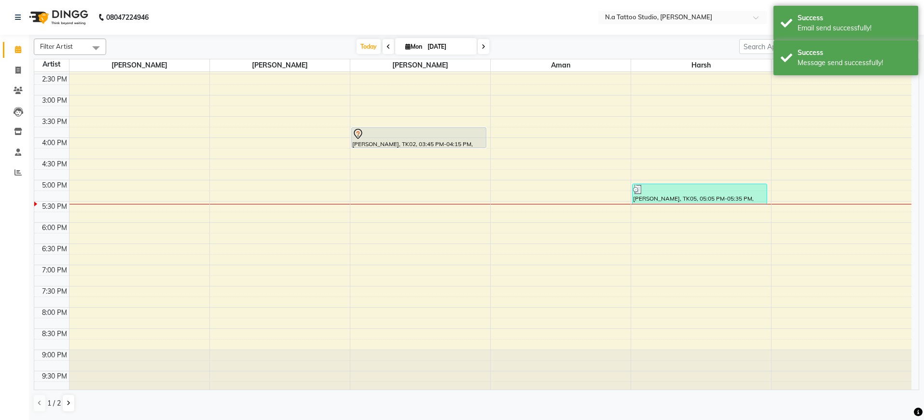
scroll to position [234, 0]
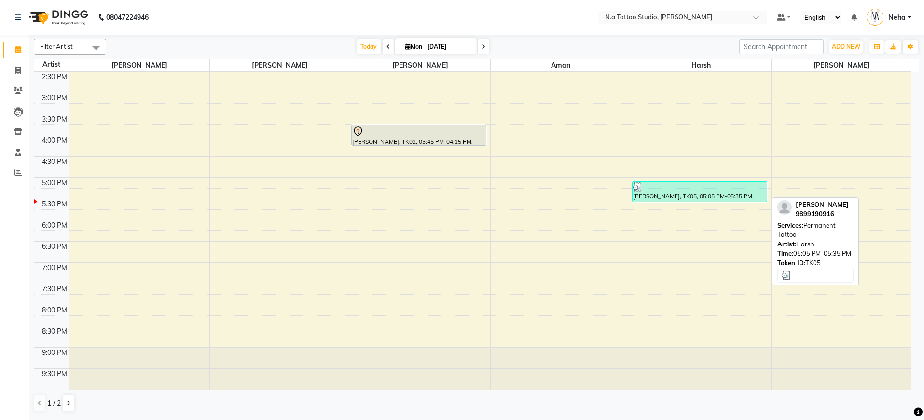
click at [684, 191] on div at bounding box center [700, 187] width 134 height 10
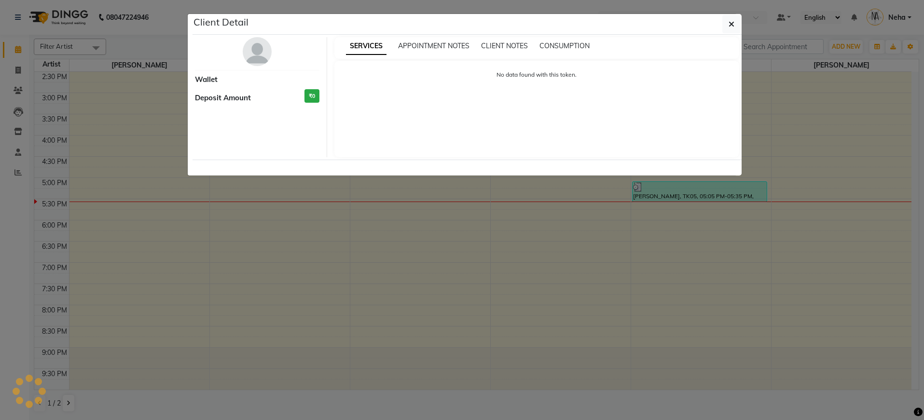
select select "3"
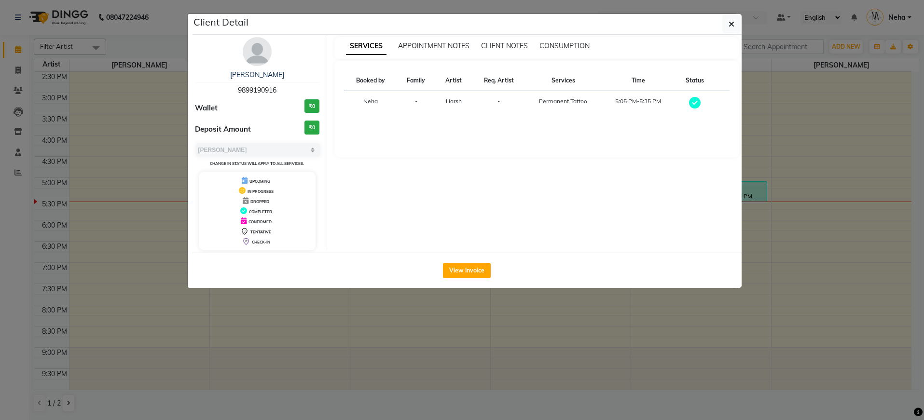
click at [437, 100] on td "Harsh" at bounding box center [454, 103] width 36 height 25
click at [456, 100] on span "Harsh" at bounding box center [454, 100] width 16 height 7
click at [471, 272] on button "View Invoice" at bounding box center [467, 270] width 48 height 15
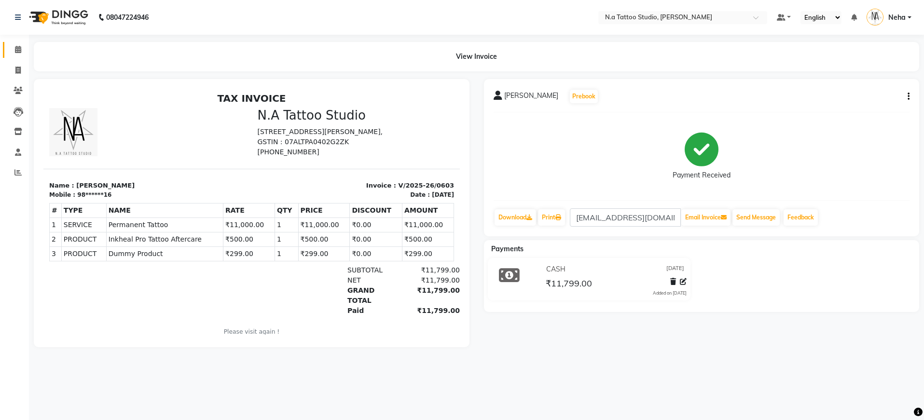
scroll to position [8, 0]
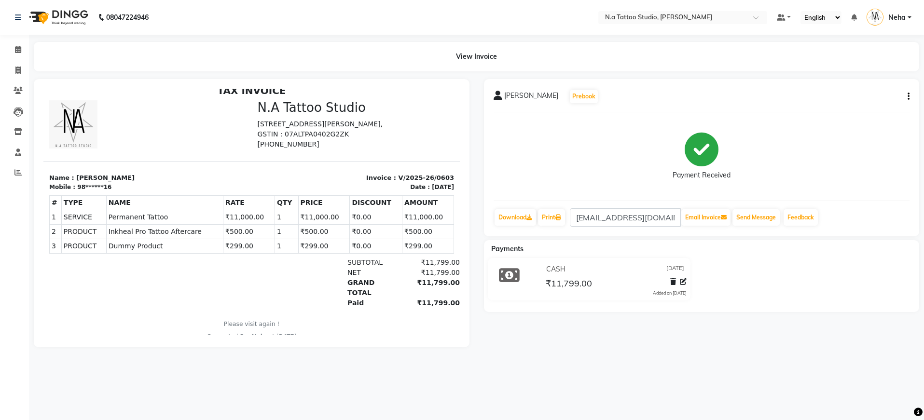
click at [21, 288] on div "Calendar Invoice Clients Leads Inventory Staff Reports Completed InProgress Upc…" at bounding box center [65, 217] width 130 height 378
click at [780, 378] on div "08047224946 Select Location × N.a Tattoo Studio, [PERSON_NAME] Default Panel My…" at bounding box center [462, 210] width 924 height 420
click at [0, 269] on div "Calendar Invoice Clients Leads Inventory Staff Reports Completed InProgress Upc…" at bounding box center [65, 217] width 130 height 378
click at [14, 46] on span at bounding box center [18, 49] width 17 height 11
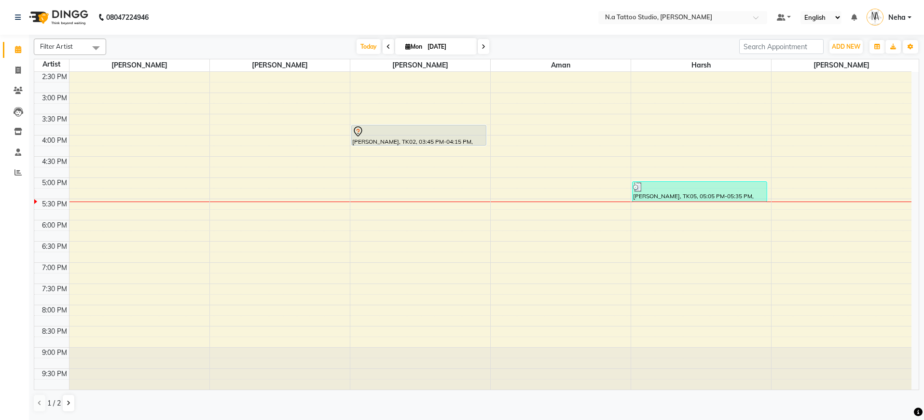
scroll to position [45, 0]
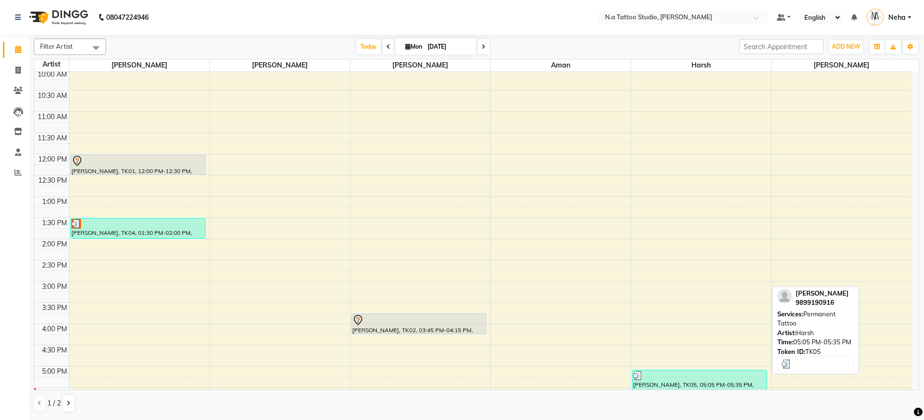
drag, startPoint x: 673, startPoint y: 380, endPoint x: 690, endPoint y: 377, distance: 17.1
click at [690, 377] on div at bounding box center [700, 376] width 134 height 10
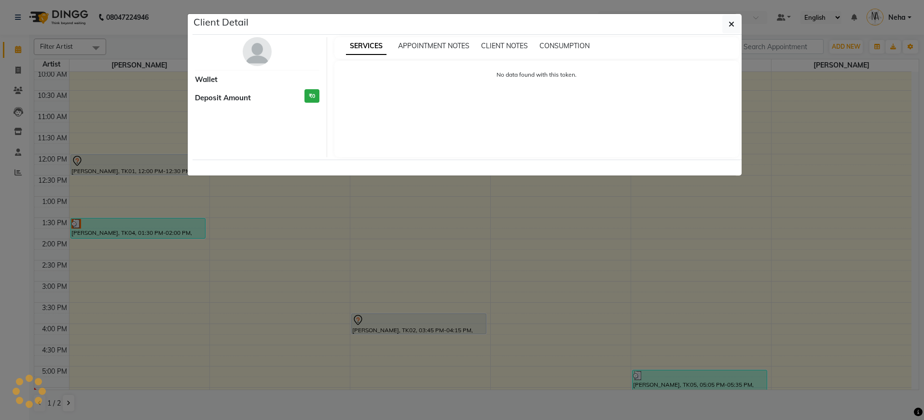
select select "3"
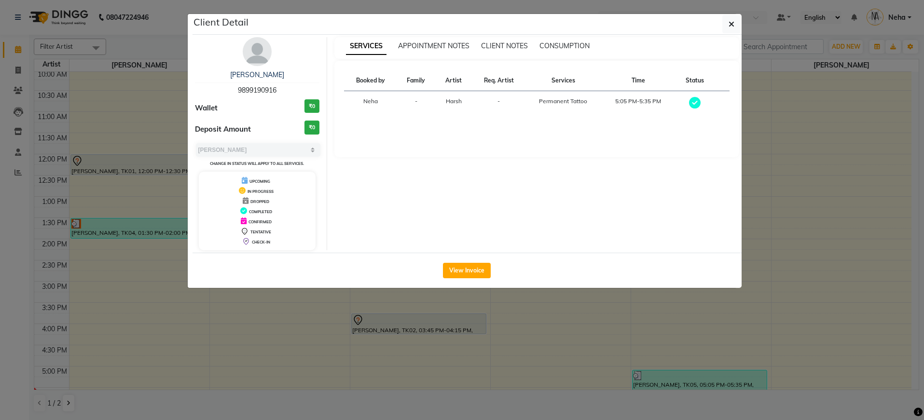
click at [614, 315] on ngb-modal-window "Client Detail [PERSON_NAME] 9899190916 Wallet ₹0 Deposit Amount ₹0 Select MARK …" at bounding box center [462, 210] width 924 height 420
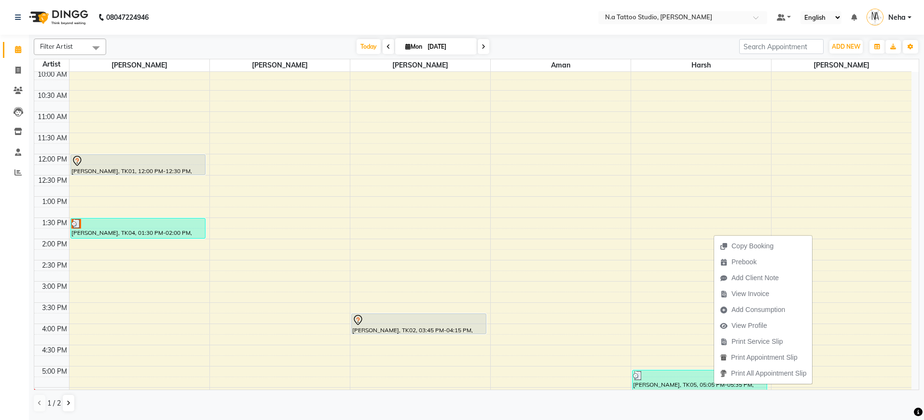
click at [819, 398] on div "1 / 2" at bounding box center [477, 403] width 886 height 18
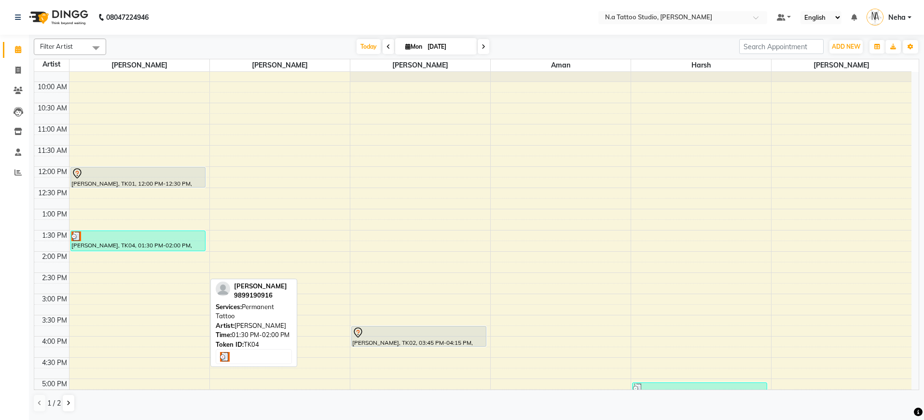
scroll to position [33, 0]
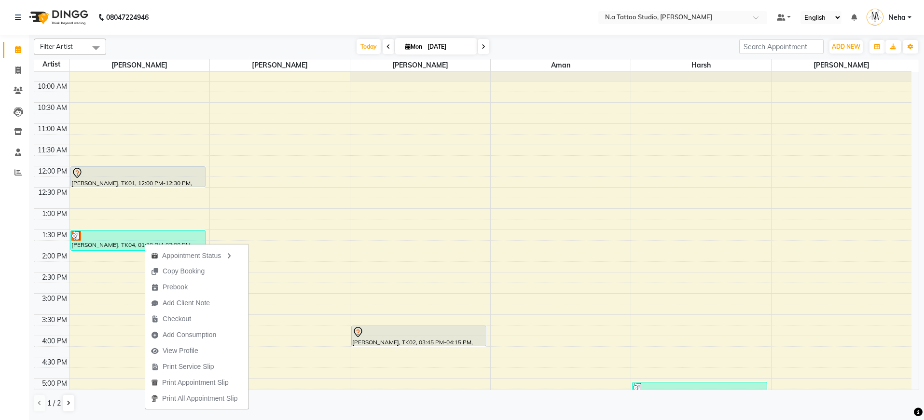
click at [0, 304] on div "Calendar Invoice Clients Leads Inventory Staff Reports Completed InProgress Upc…" at bounding box center [65, 217] width 130 height 378
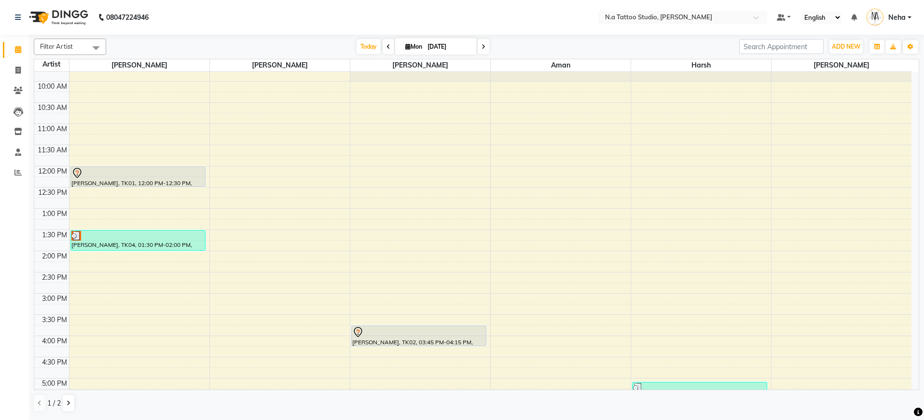
scroll to position [234, 0]
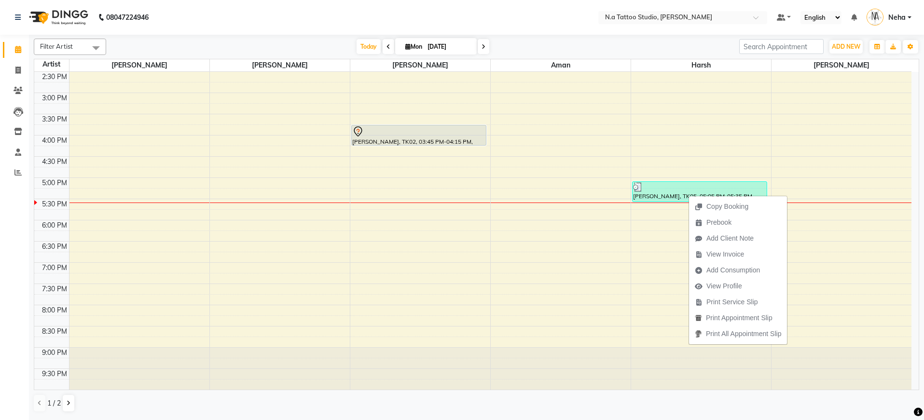
click at [797, 403] on div "1 / 2" at bounding box center [477, 403] width 886 height 18
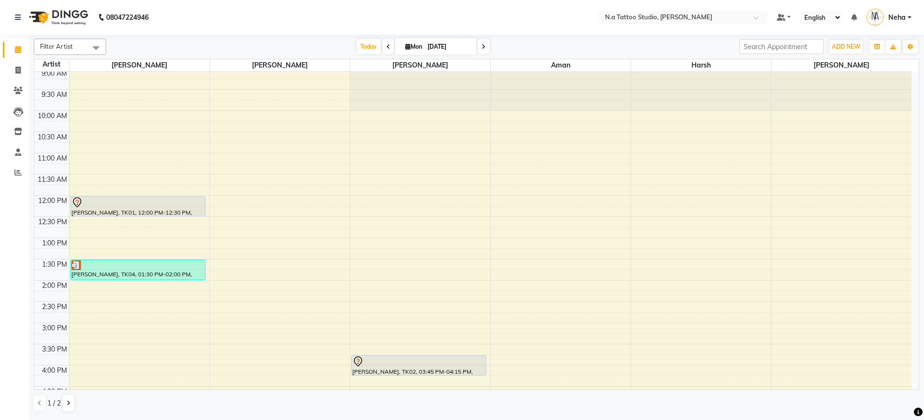
scroll to position [0, 0]
